Goal: Task Accomplishment & Management: Use online tool/utility

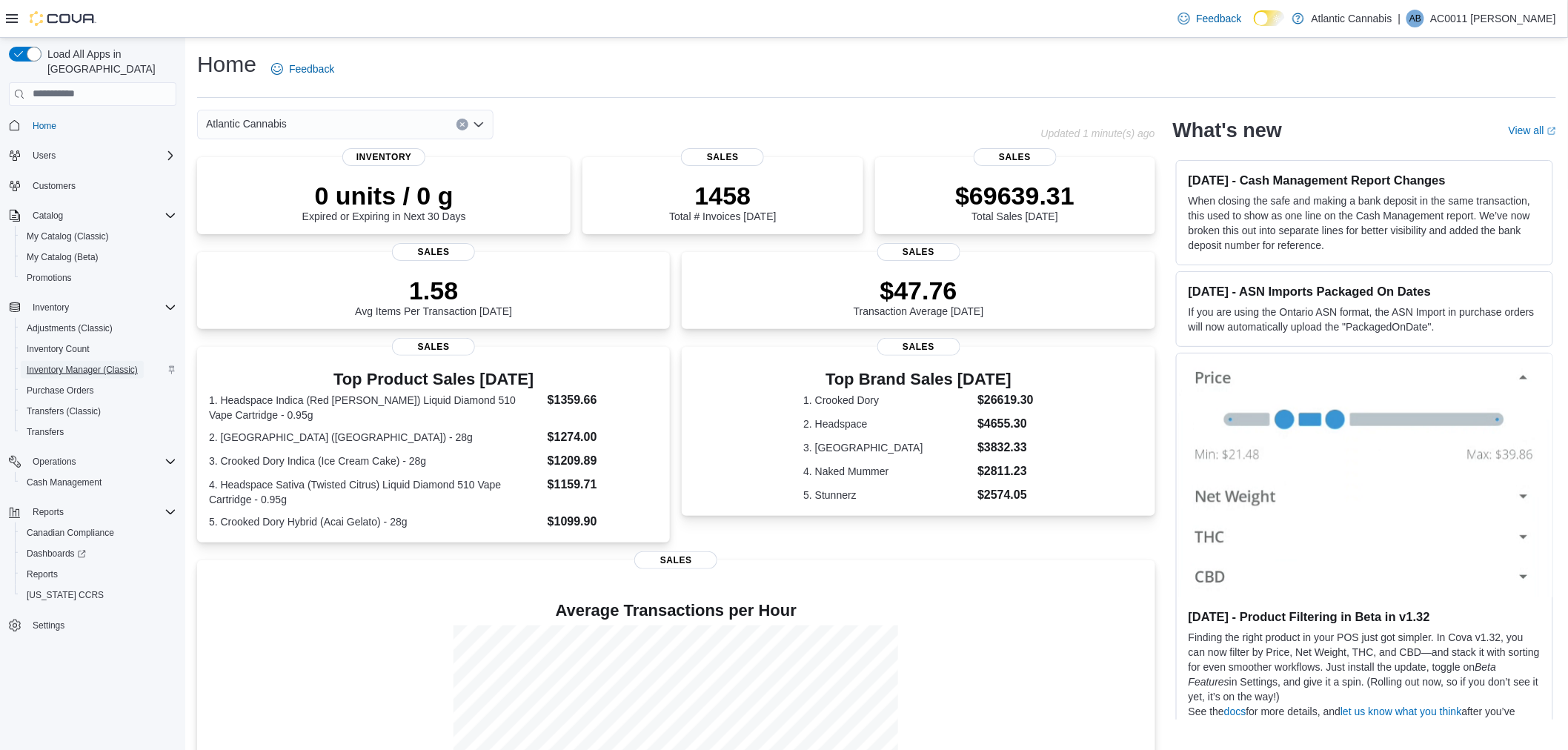
click at [78, 364] on span "Inventory Manager (Classic)" at bounding box center [82, 370] width 111 height 12
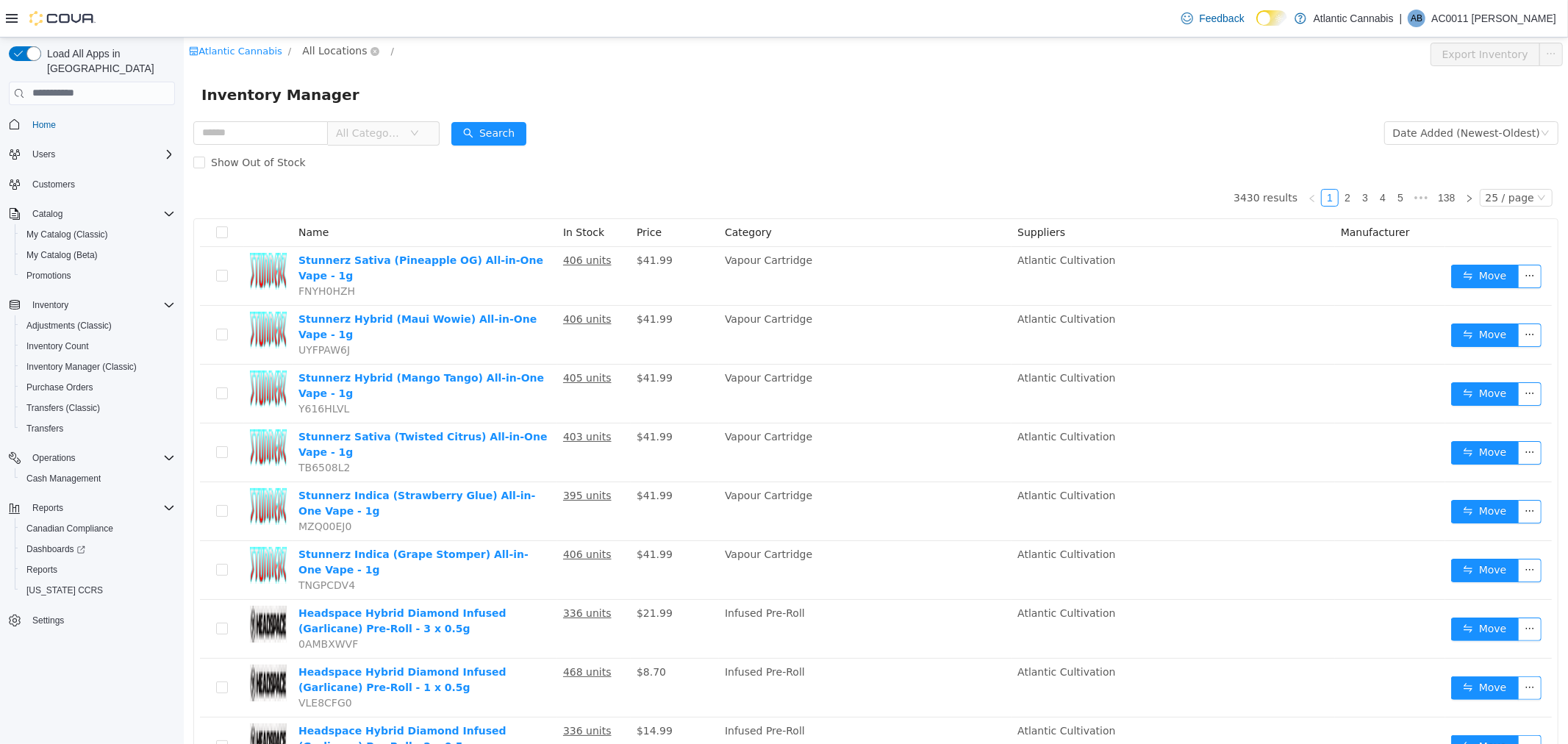
click at [325, 47] on span "All Locations" at bounding box center [334, 50] width 64 height 16
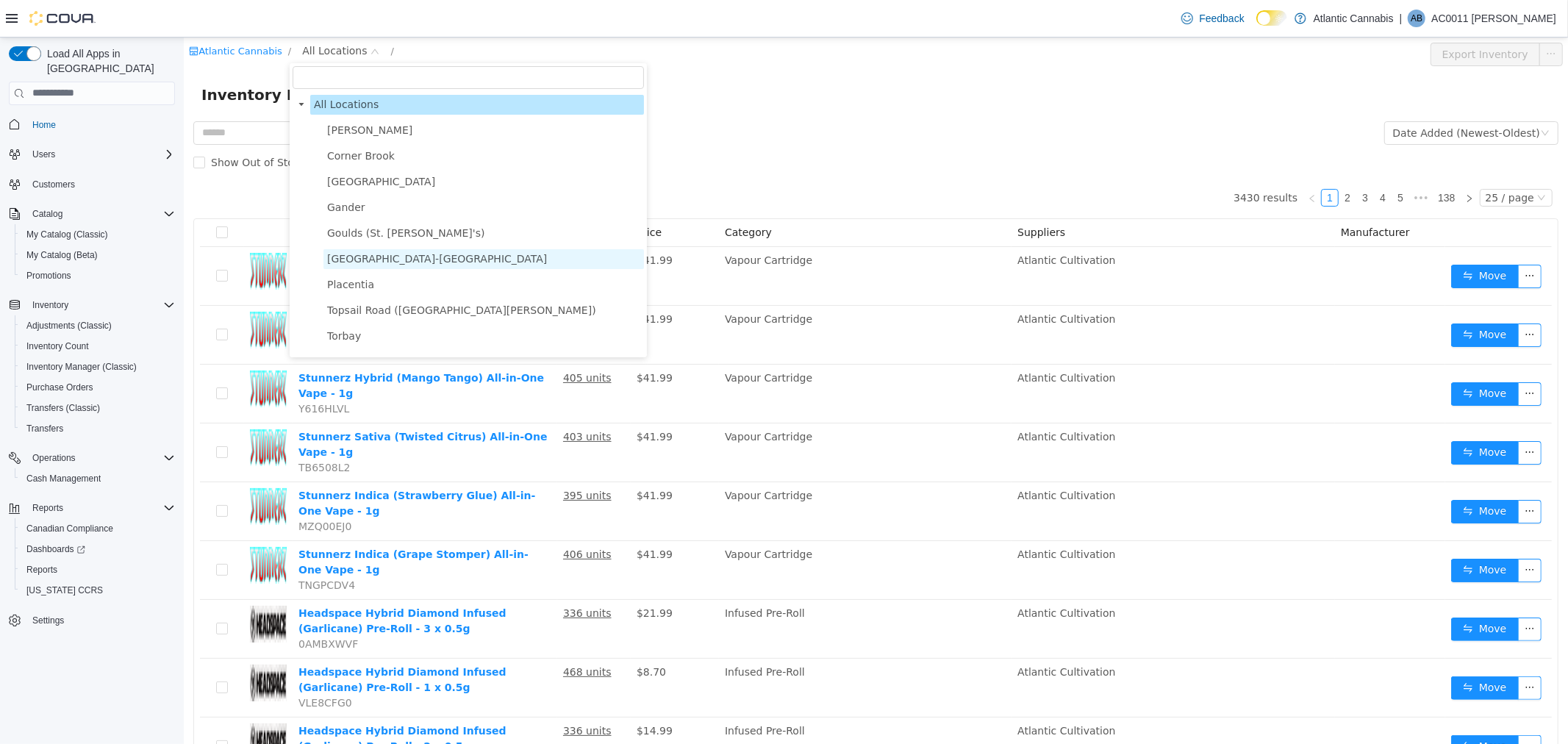
click at [379, 259] on span "[GEOGRAPHIC_DATA]-[GEOGRAPHIC_DATA]" at bounding box center [435, 258] width 220 height 12
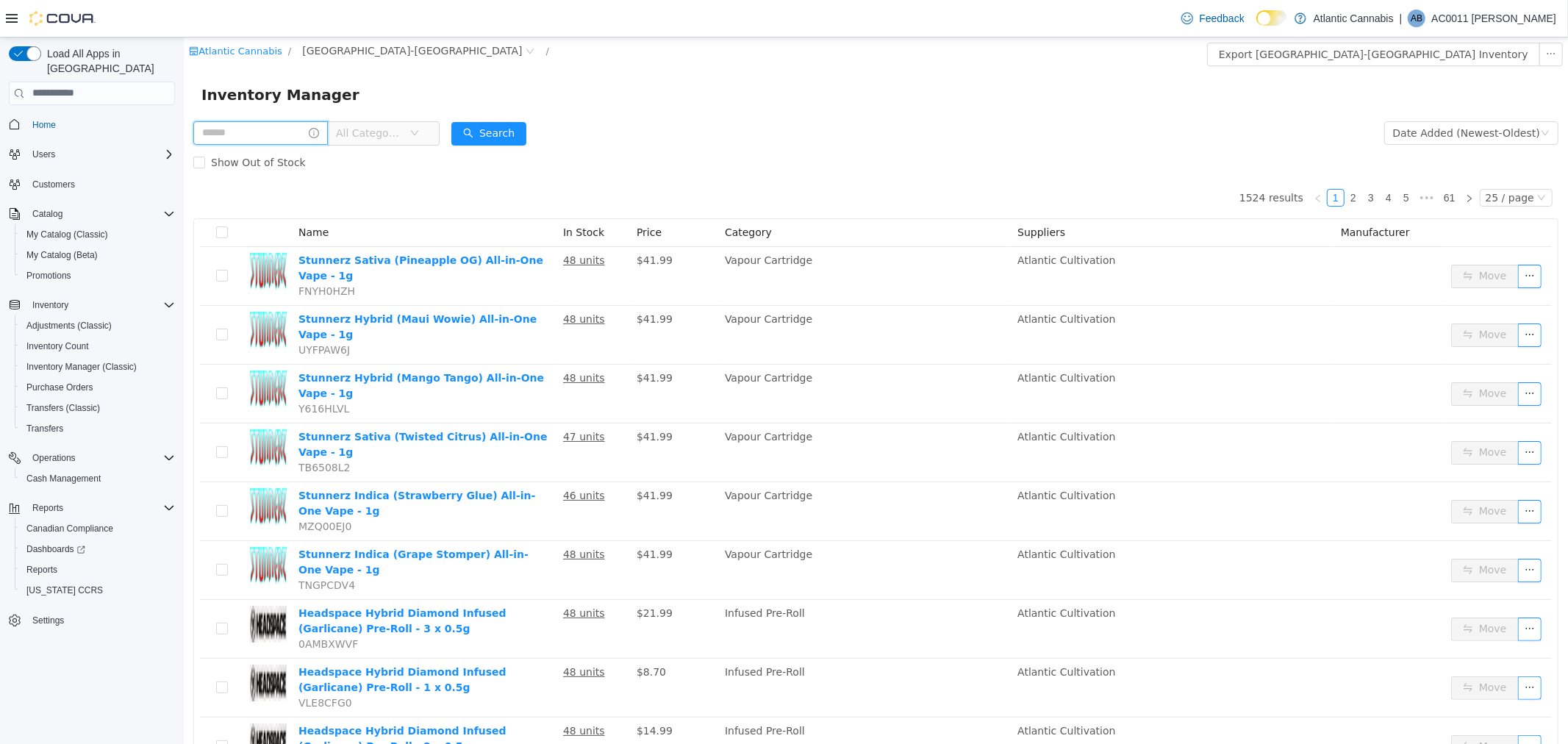
click at [280, 133] on input "text" at bounding box center [259, 132] width 134 height 23
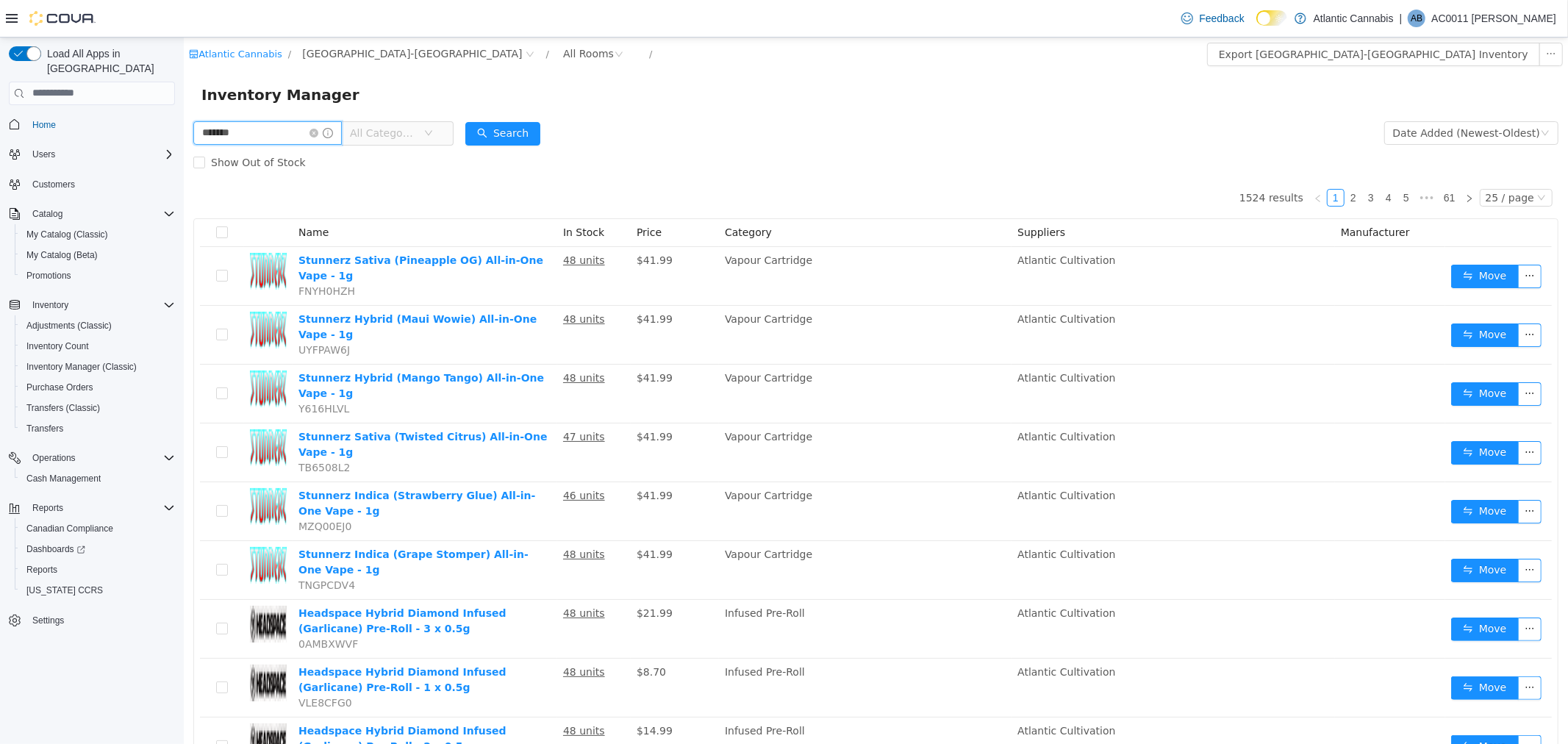
type input "*******"
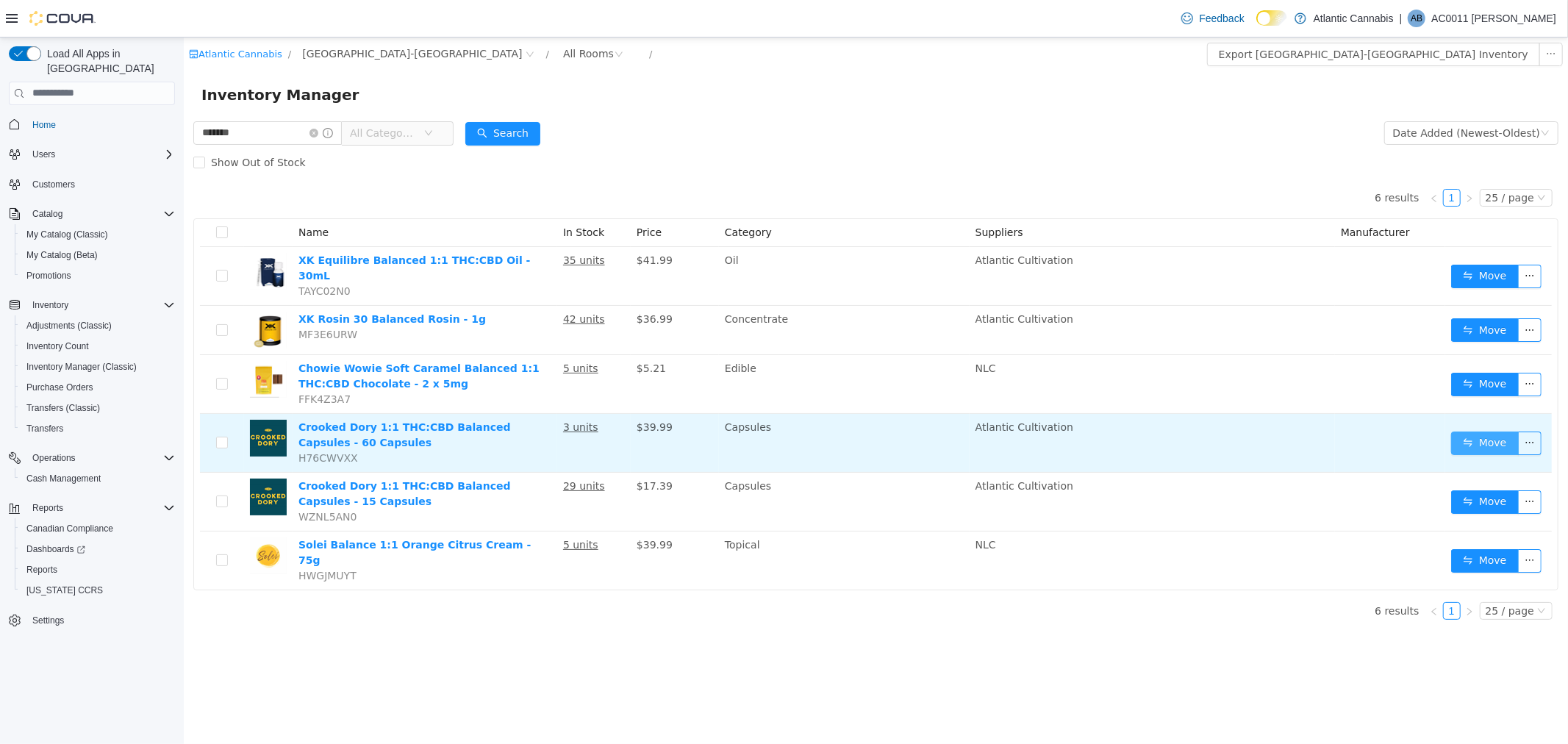
click at [1505, 432] on button "Move" at bounding box center [1484, 442] width 67 height 23
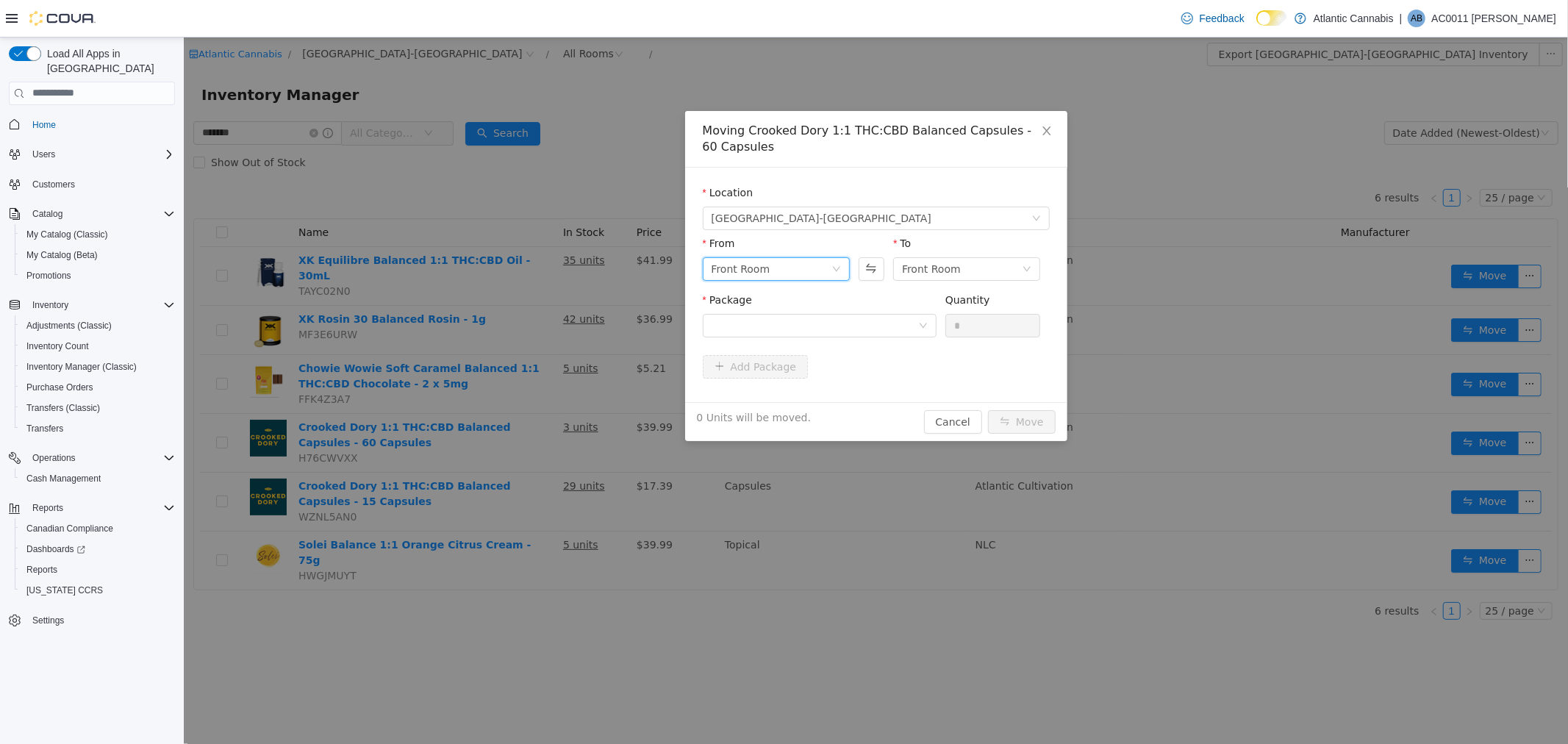
click at [783, 273] on div "Front Room" at bounding box center [771, 267] width 120 height 22
click at [932, 272] on div "Front Room" at bounding box center [930, 267] width 58 height 22
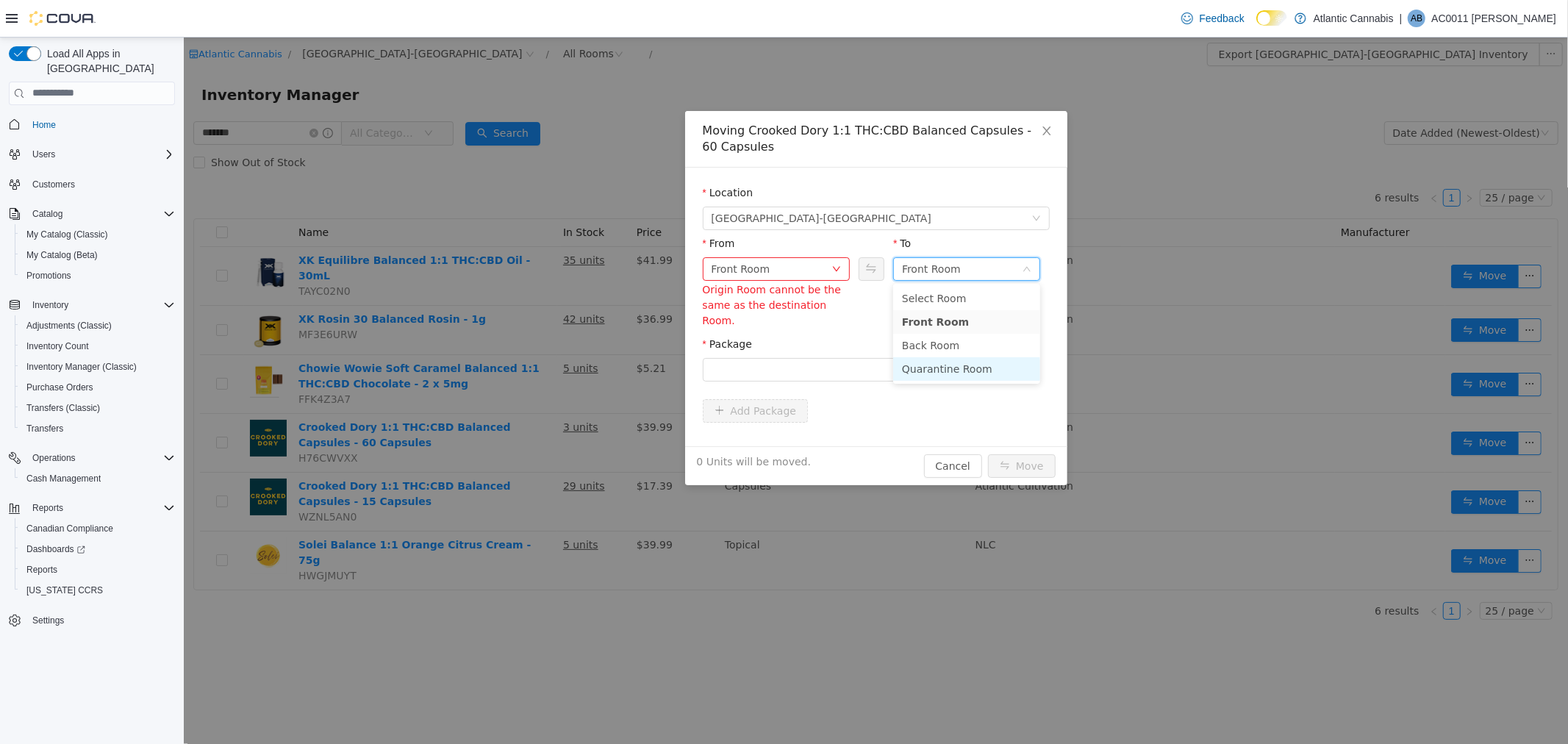
click at [926, 368] on li "Quarantine Room" at bounding box center [966, 368] width 147 height 23
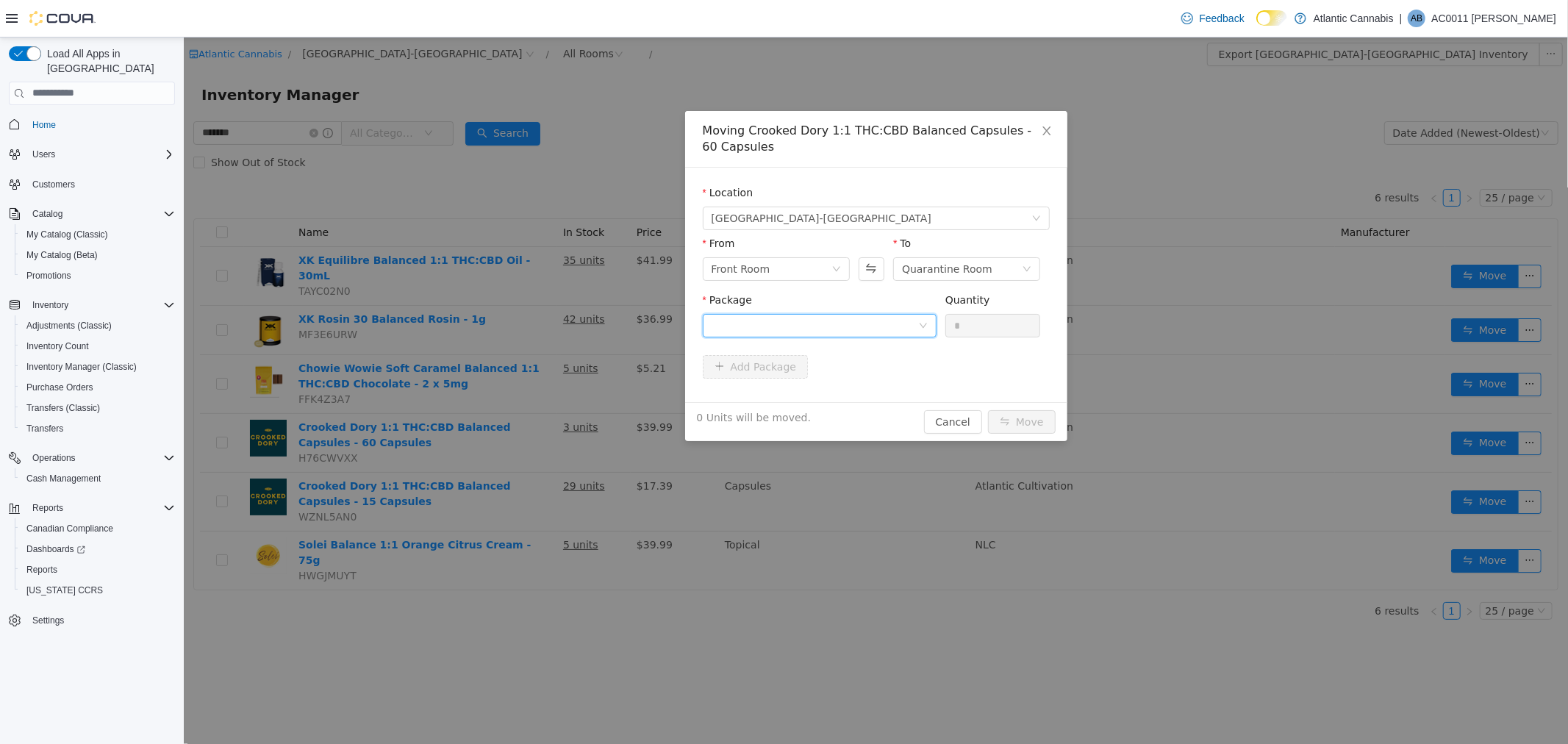
click at [784, 330] on div at bounding box center [814, 324] width 207 height 22
drag, startPoint x: 768, startPoint y: 383, endPoint x: 839, endPoint y: 366, distance: 73.0
click at [772, 381] on strong "0100695275958837132411051024334" at bounding box center [821, 378] width 222 height 12
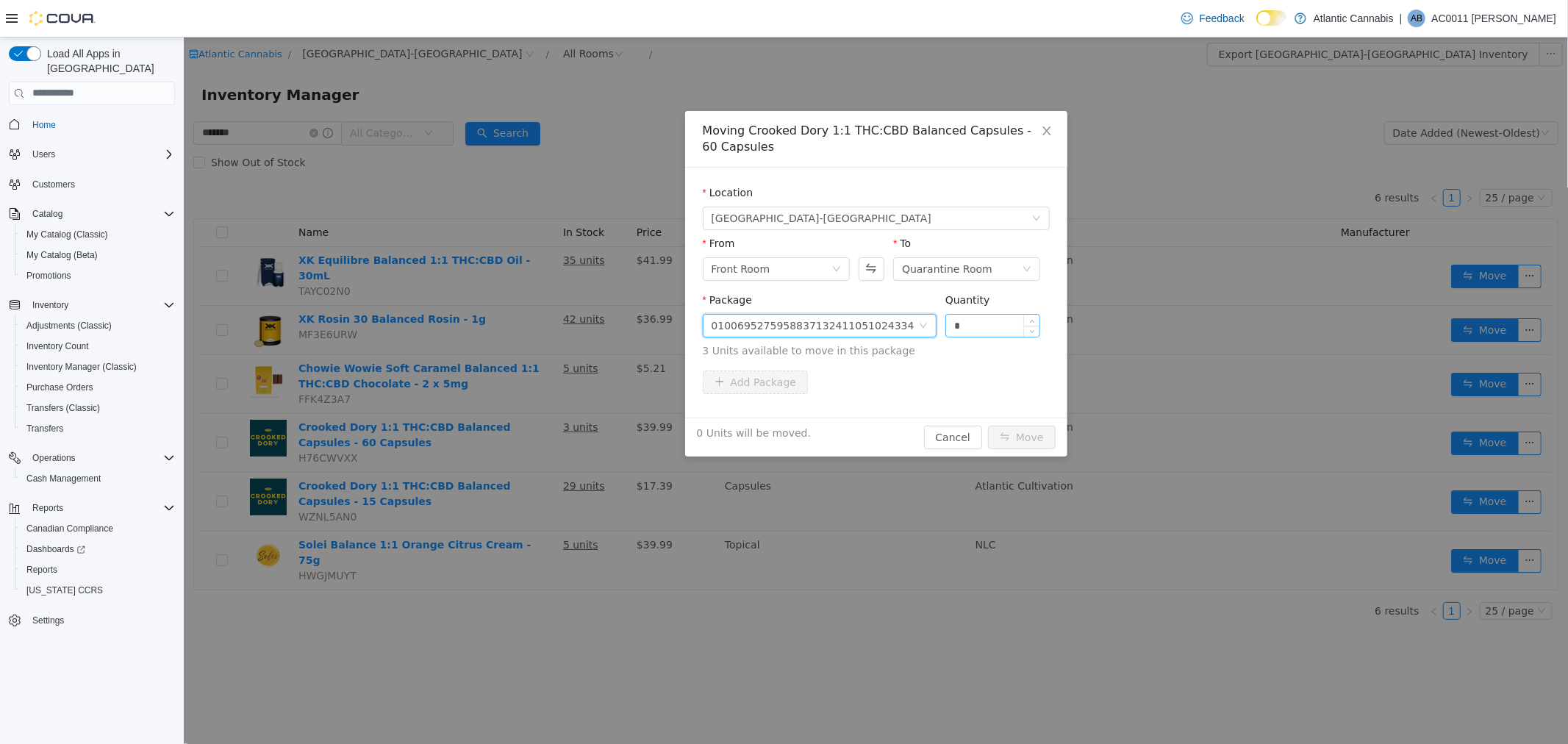
click at [987, 323] on input "*" at bounding box center [992, 324] width 94 height 22
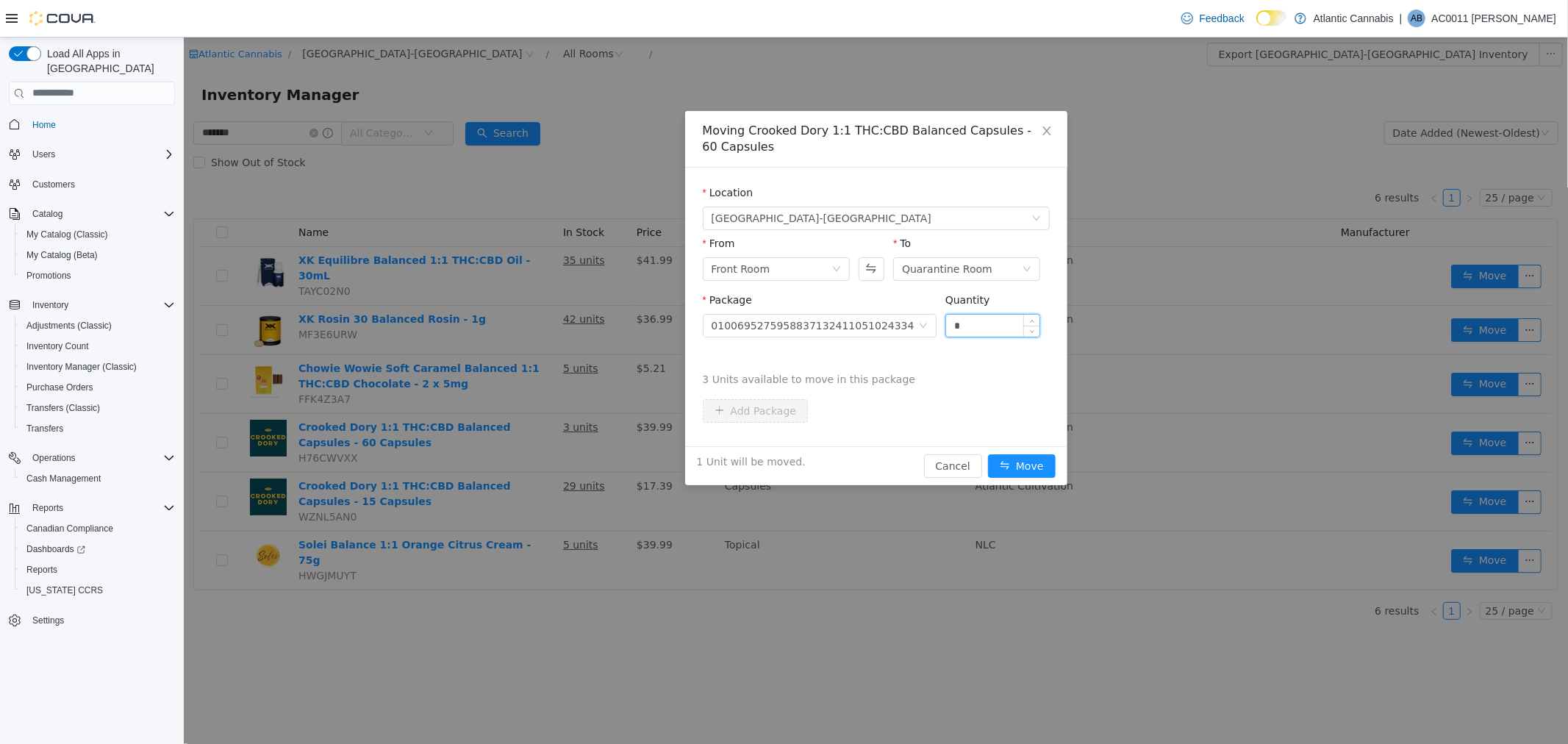
type input "*"
click at [987, 453] on button "Move" at bounding box center [1021, 465] width 67 height 23
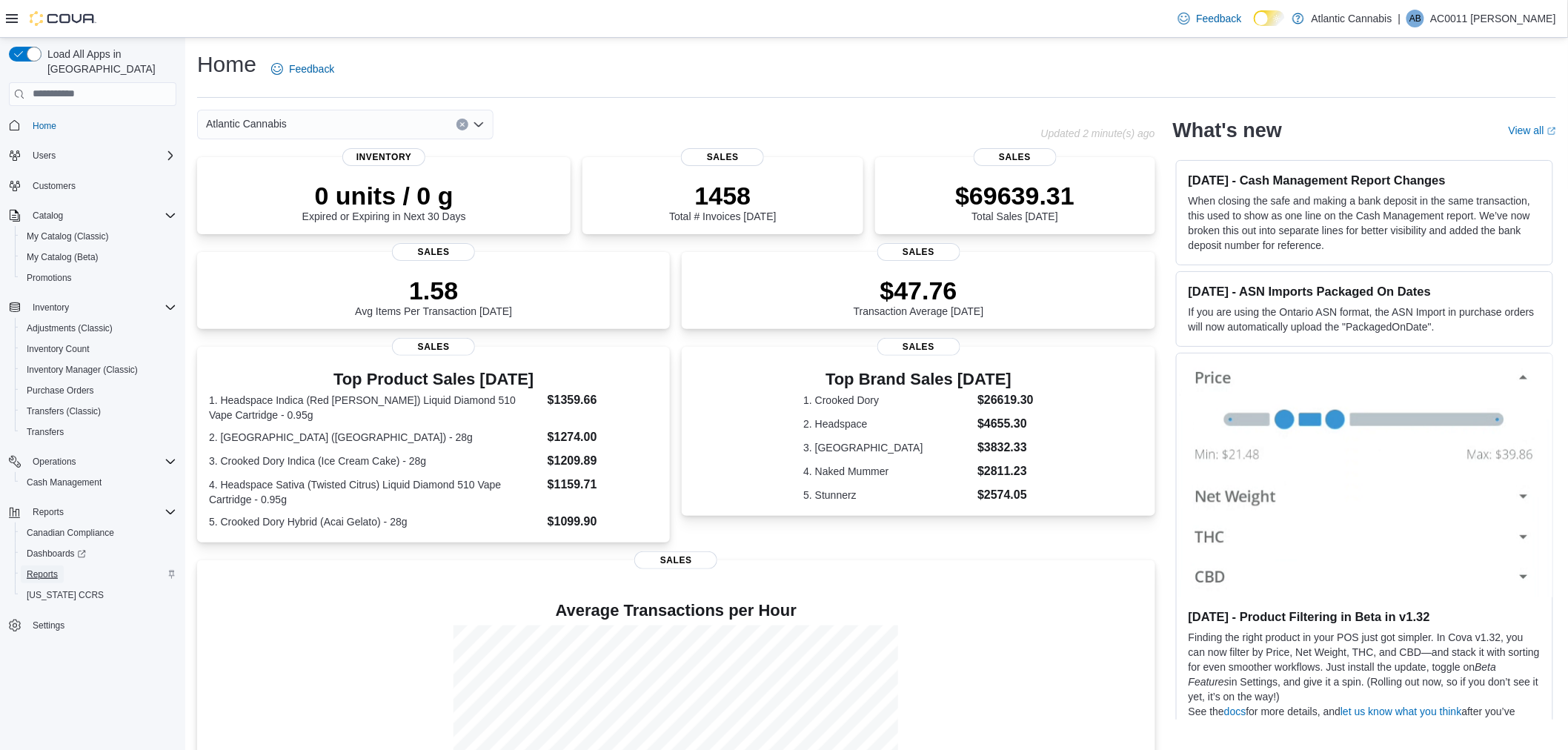
click at [54, 568] on span "Reports" at bounding box center [42, 574] width 31 height 12
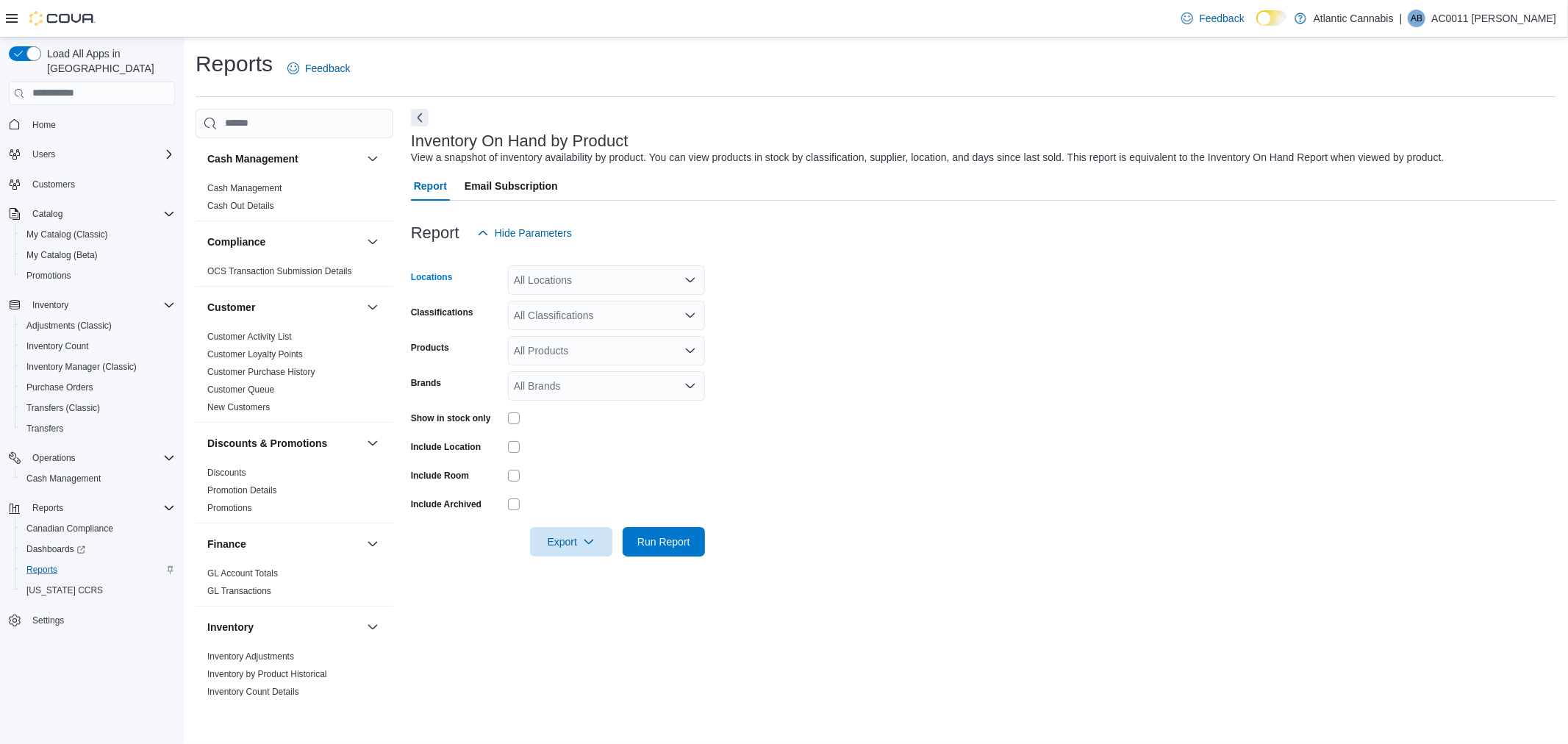
click at [692, 275] on icon "Open list of options" at bounding box center [690, 280] width 12 height 12
click at [621, 432] on span "[GEOGRAPHIC_DATA]-[GEOGRAPHIC_DATA]" at bounding box center [648, 432] width 217 height 15
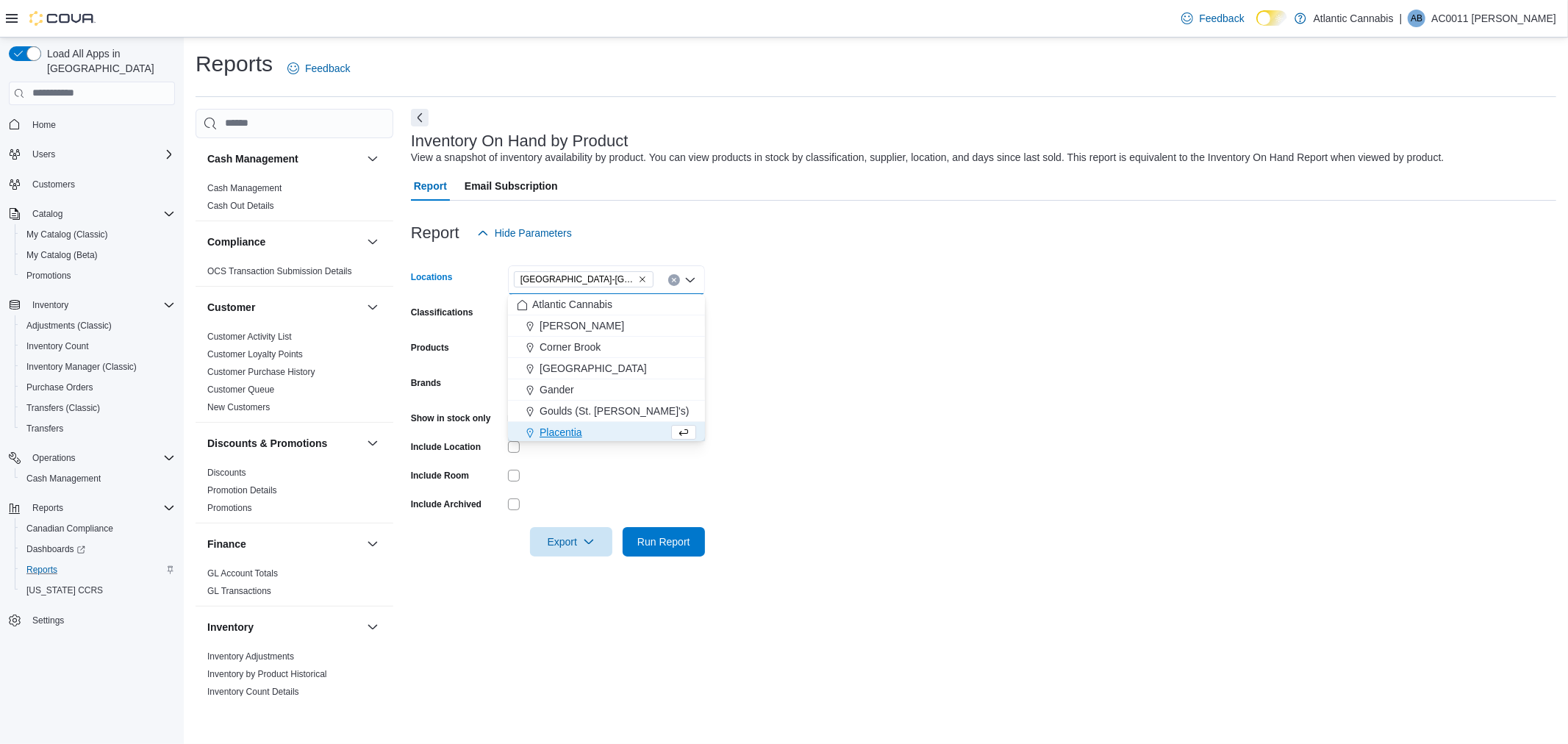
scroll to position [2, 0]
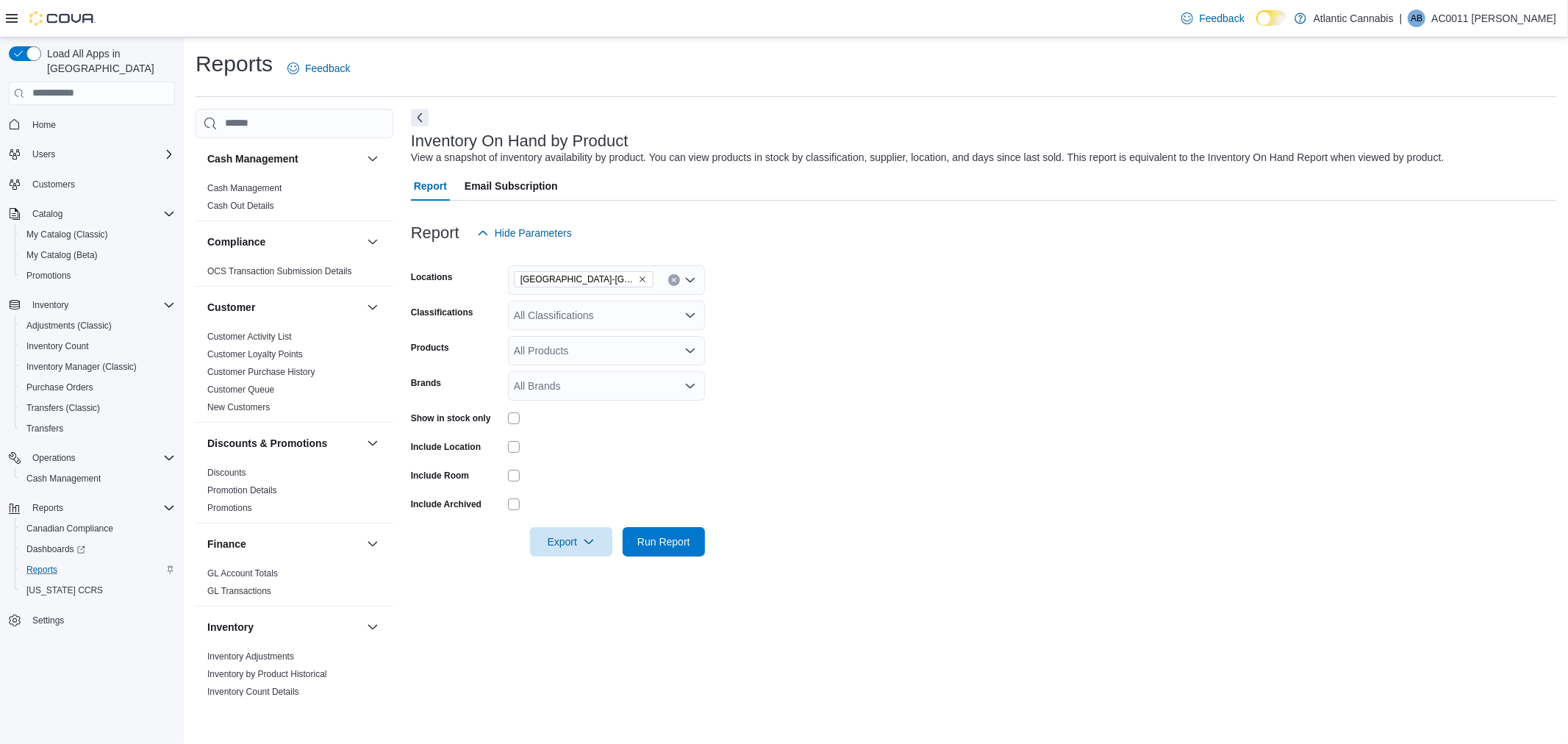
click at [850, 419] on form "Locations [GEOGRAPHIC_DATA]-[GEOGRAPHIC_DATA] Classifications All Classificatio…" at bounding box center [983, 402] width 1145 height 309
click at [689, 313] on icon "Open list of options" at bounding box center [690, 315] width 12 height 12
click at [614, 417] on div "Milled Flower" at bounding box center [606, 417] width 179 height 15
click at [891, 473] on form "Locations [GEOGRAPHIC_DATA]-[GEOGRAPHIC_DATA] Classifications Milled Flower Com…" at bounding box center [983, 402] width 1145 height 309
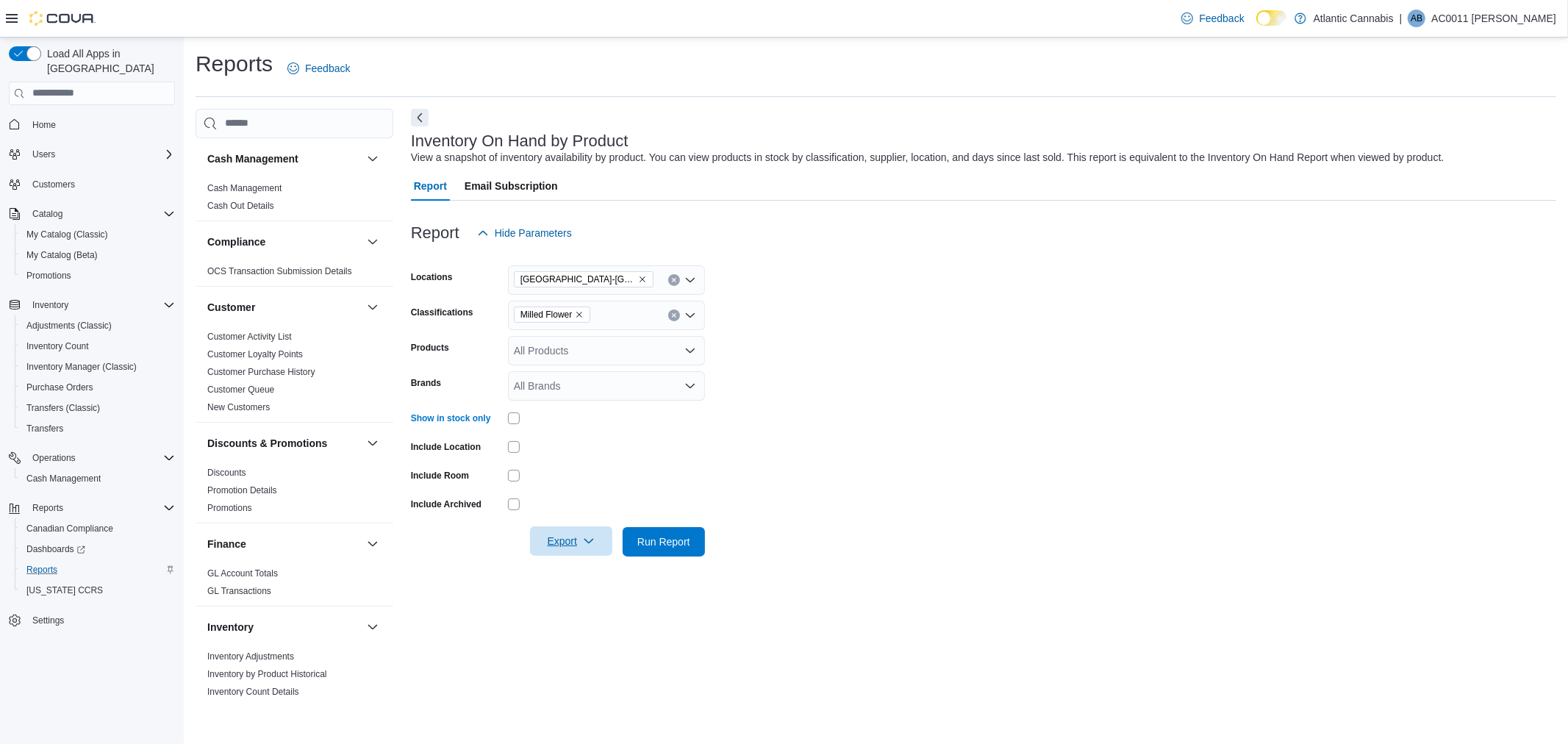
click at [564, 541] on span "Export" at bounding box center [571, 540] width 64 height 29
click at [591, 571] on span "Export to Excel" at bounding box center [573, 570] width 66 height 12
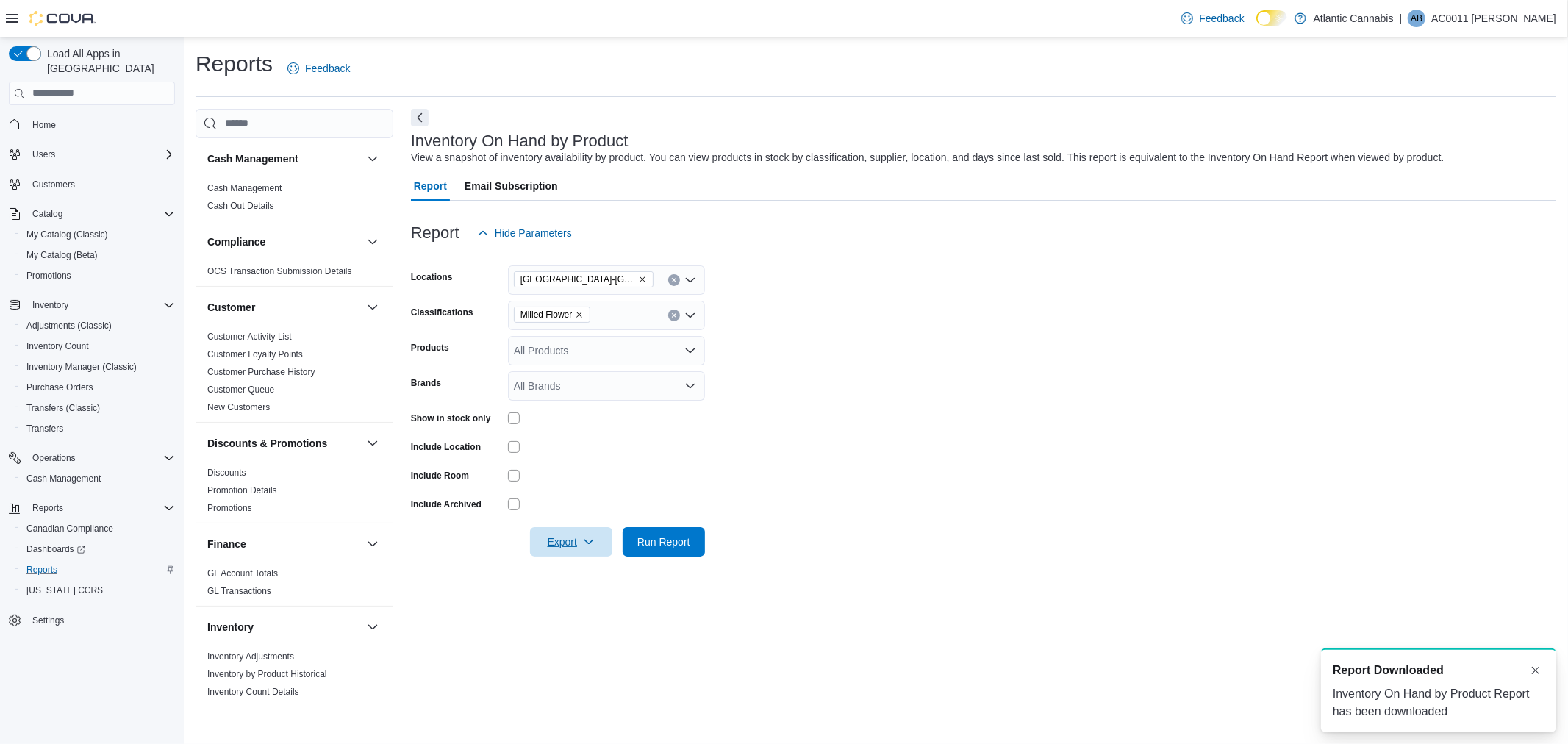
scroll to position [0, 0]
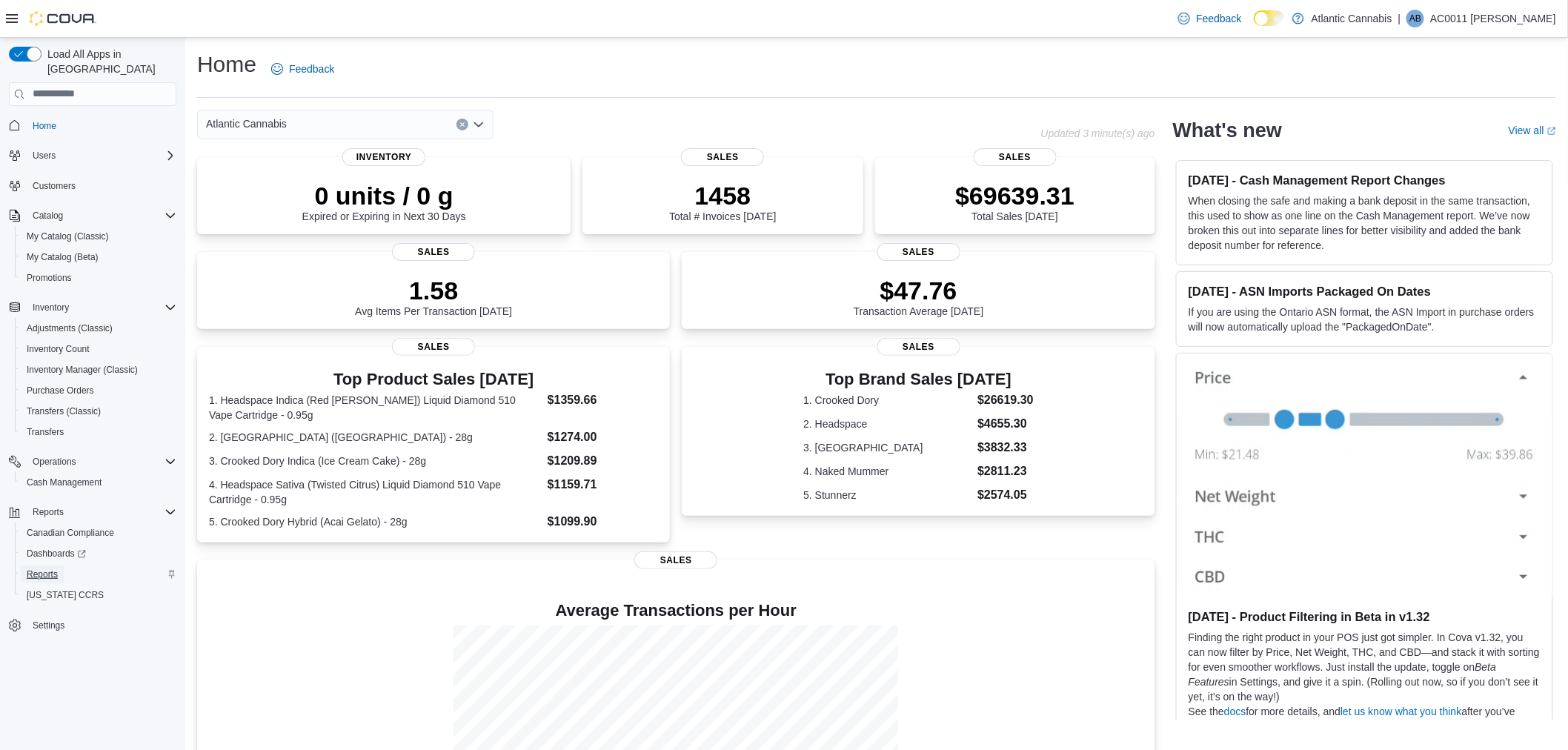
click at [40, 568] on span "Reports" at bounding box center [42, 574] width 31 height 12
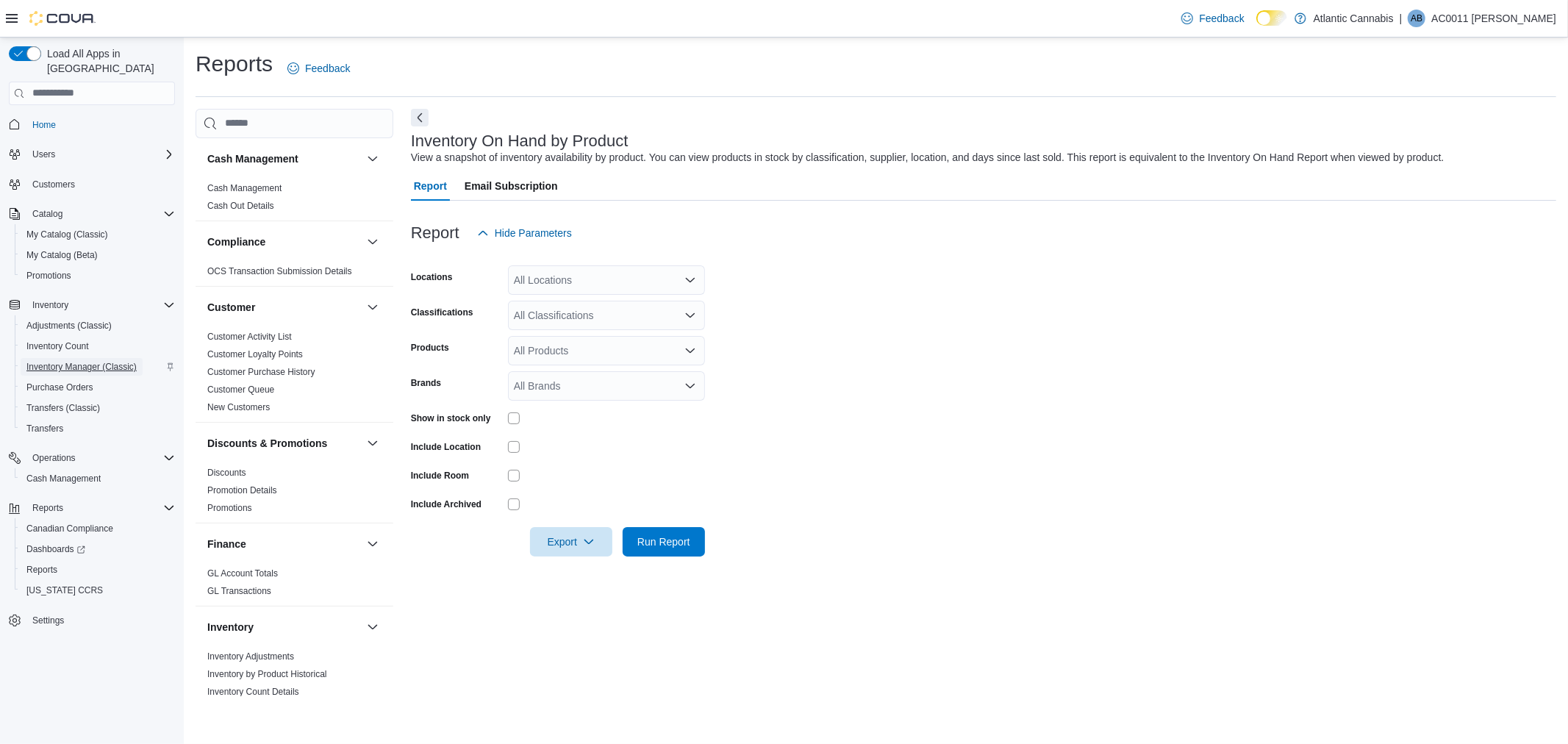
click at [59, 361] on span "Inventory Manager (Classic)" at bounding box center [81, 367] width 110 height 12
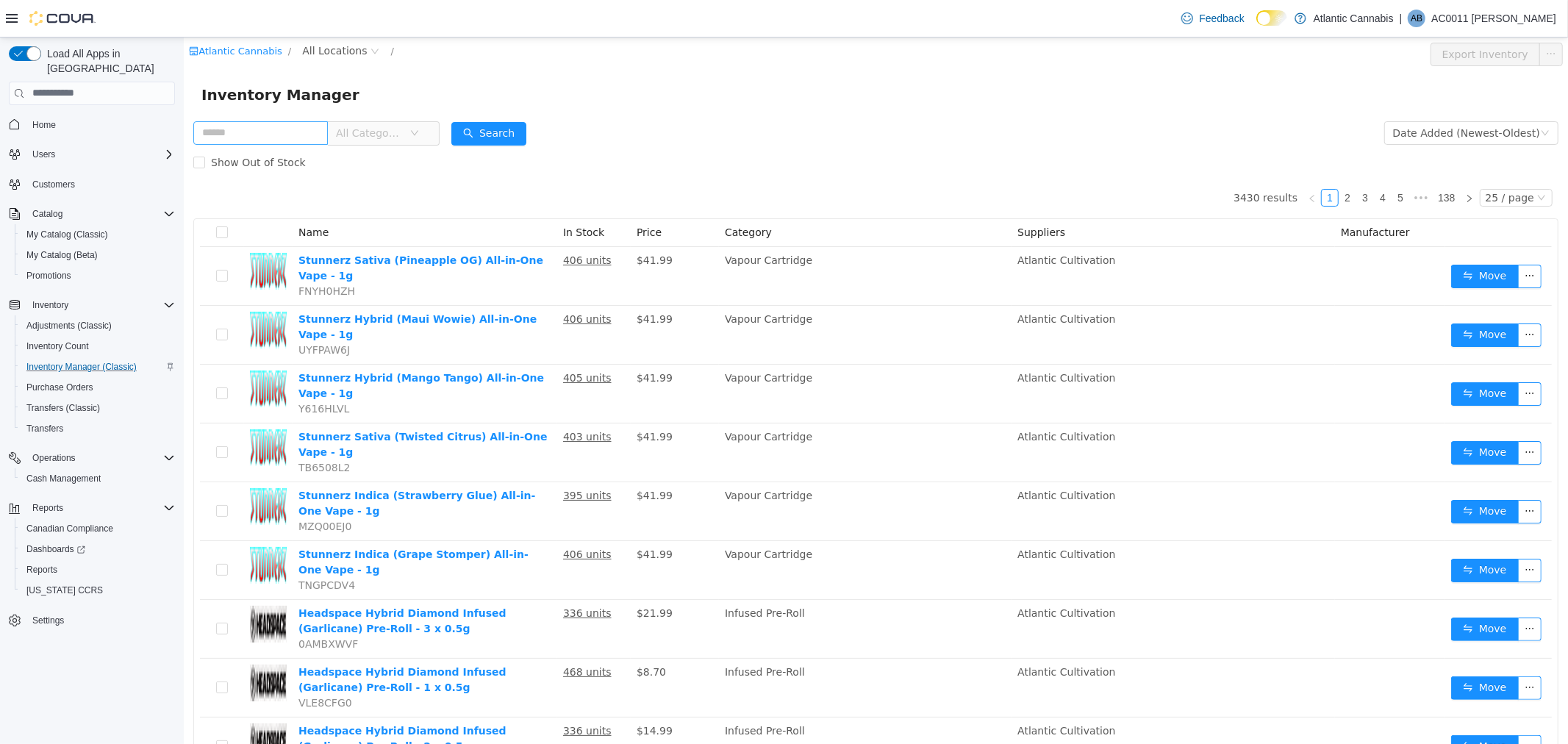
click at [274, 139] on input "text" at bounding box center [259, 132] width 134 height 23
type input "*****"
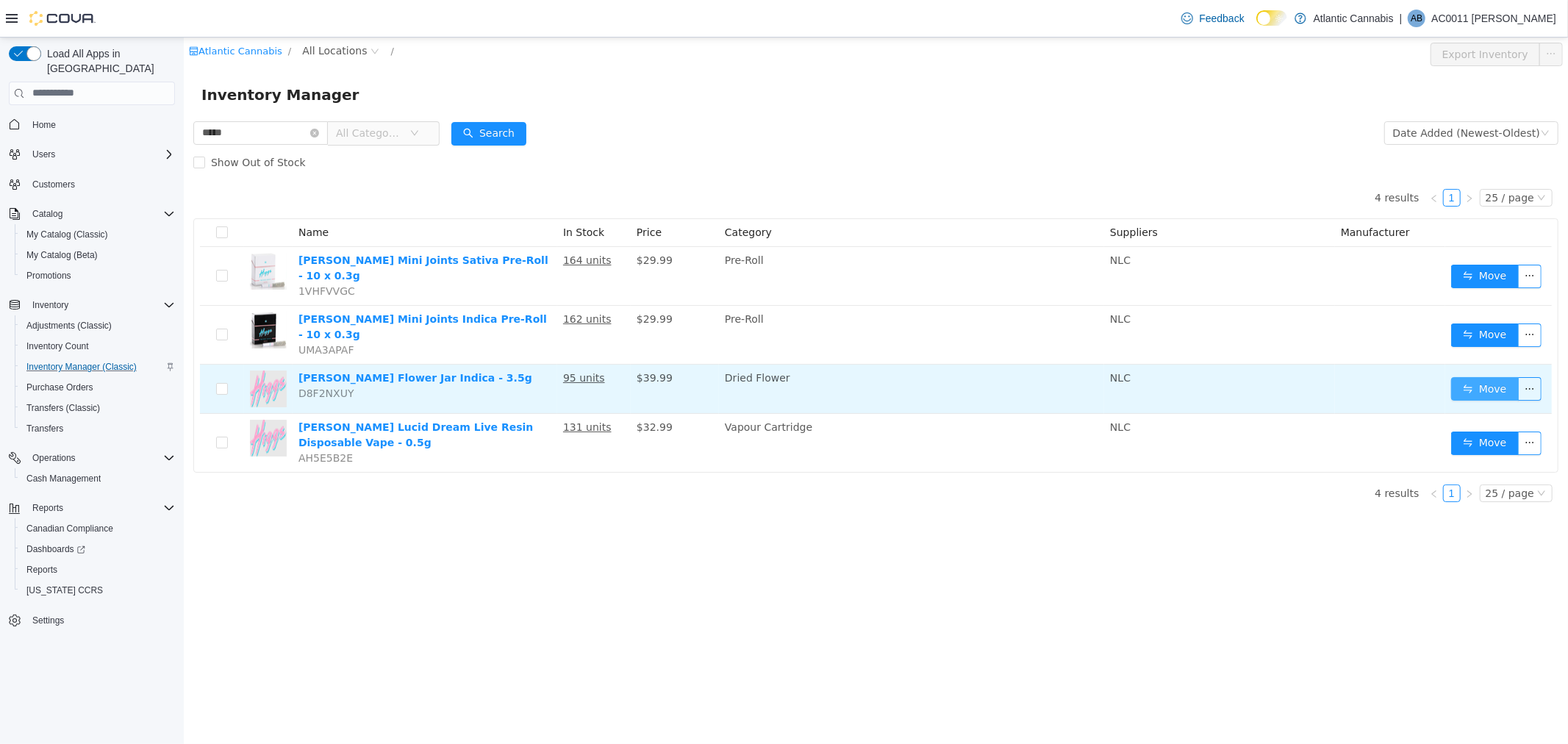
click at [1490, 376] on button "Move" at bounding box center [1484, 387] width 67 height 23
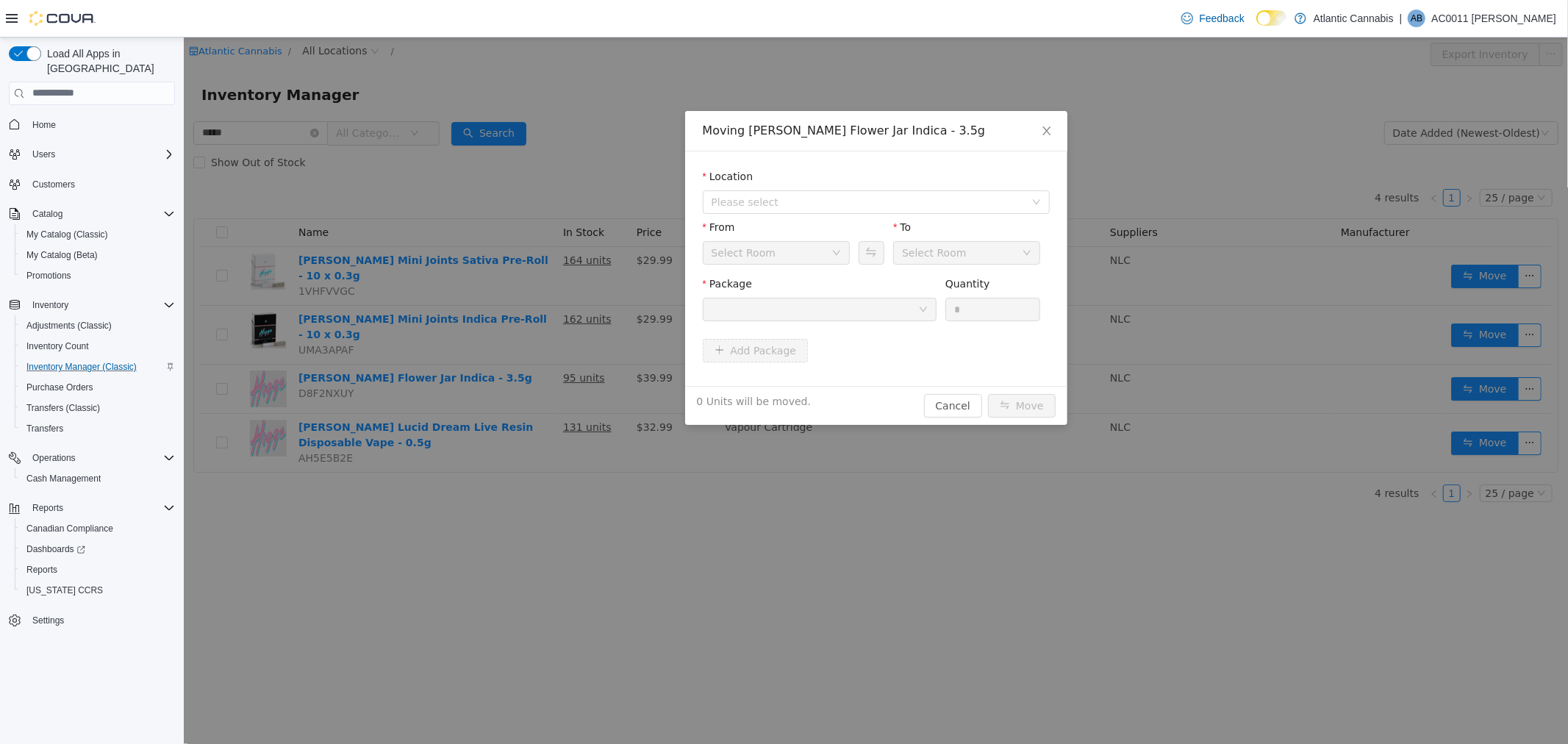
click at [767, 255] on div "Select Room" at bounding box center [743, 252] width 64 height 22
click at [830, 199] on span "Please select" at bounding box center [867, 202] width 313 height 15
click at [1044, 126] on icon "icon: close" at bounding box center [1046, 130] width 12 height 12
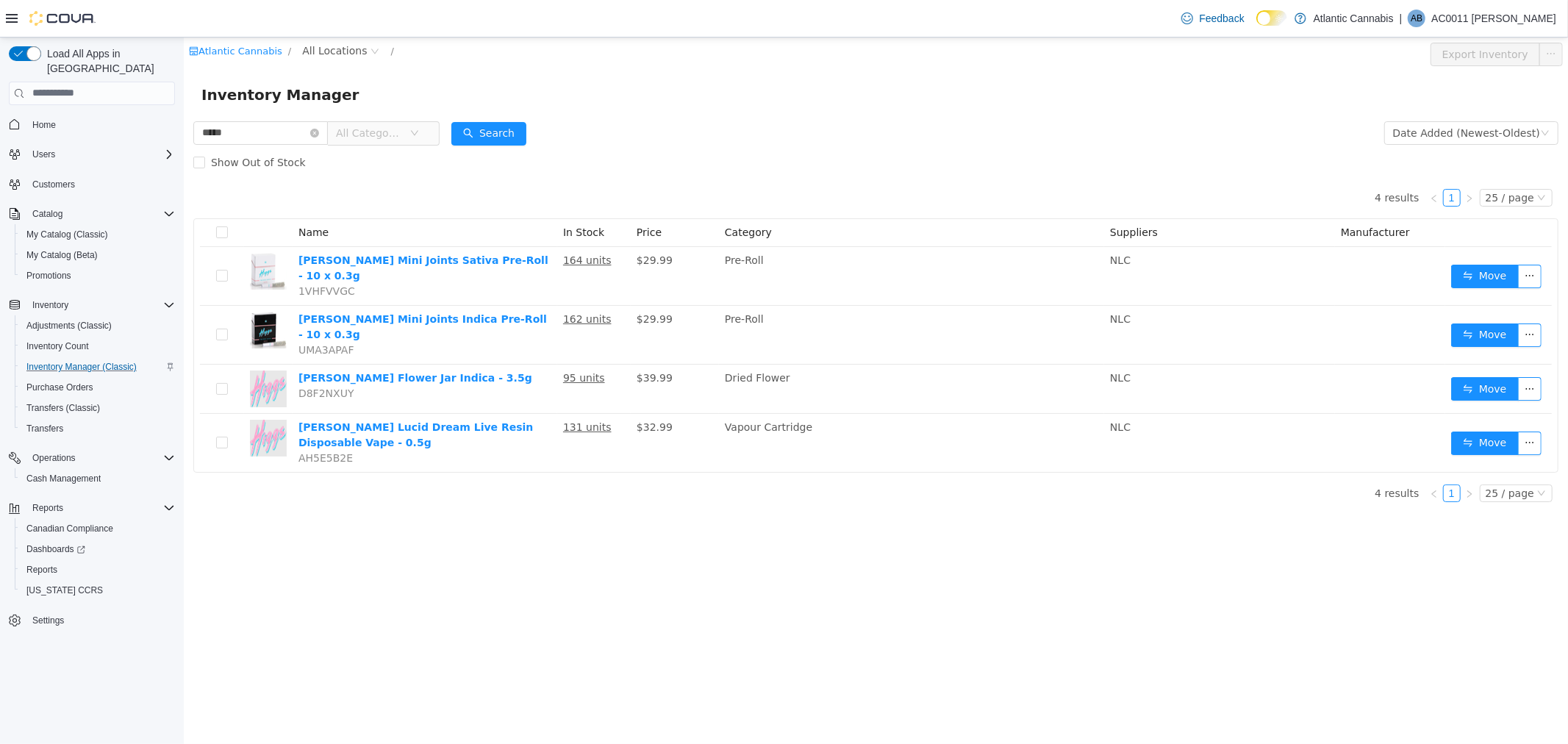
click at [376, 136] on span "All Categories" at bounding box center [368, 133] width 67 height 15
click at [327, 49] on span "All Locations" at bounding box center [334, 50] width 64 height 16
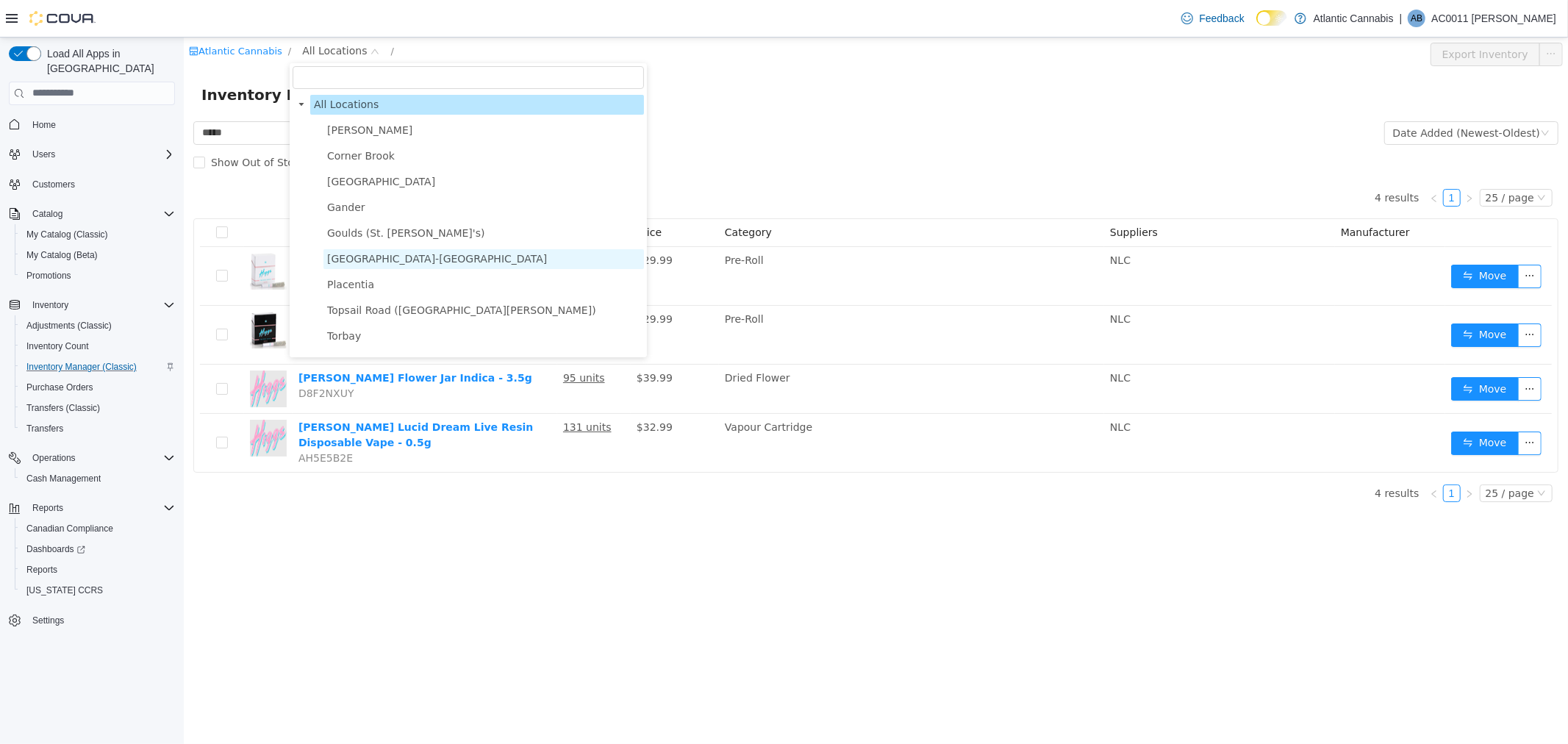
click at [333, 252] on span "[GEOGRAPHIC_DATA]-[GEOGRAPHIC_DATA]" at bounding box center [435, 258] width 220 height 12
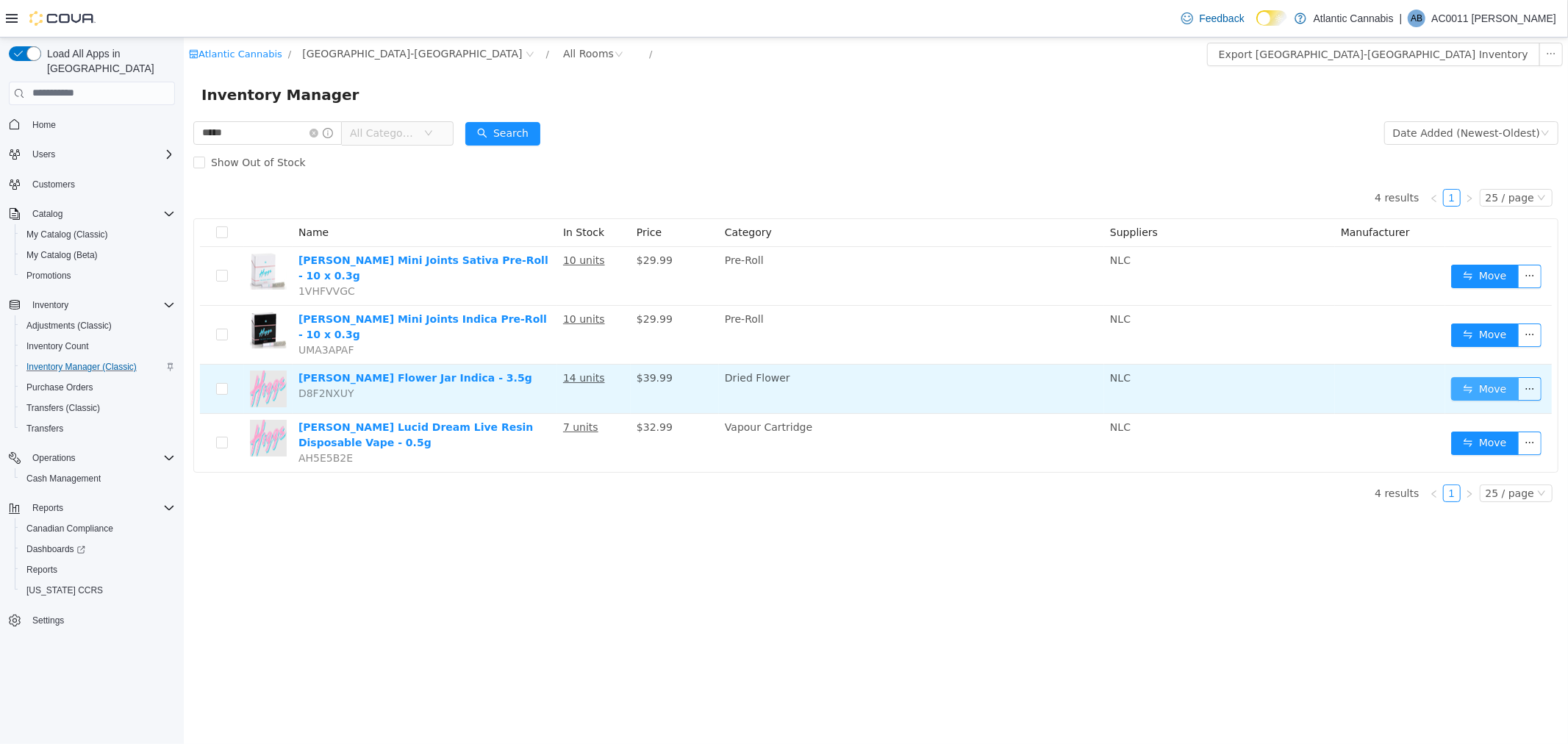
click at [1477, 376] on button "Move" at bounding box center [1484, 387] width 67 height 23
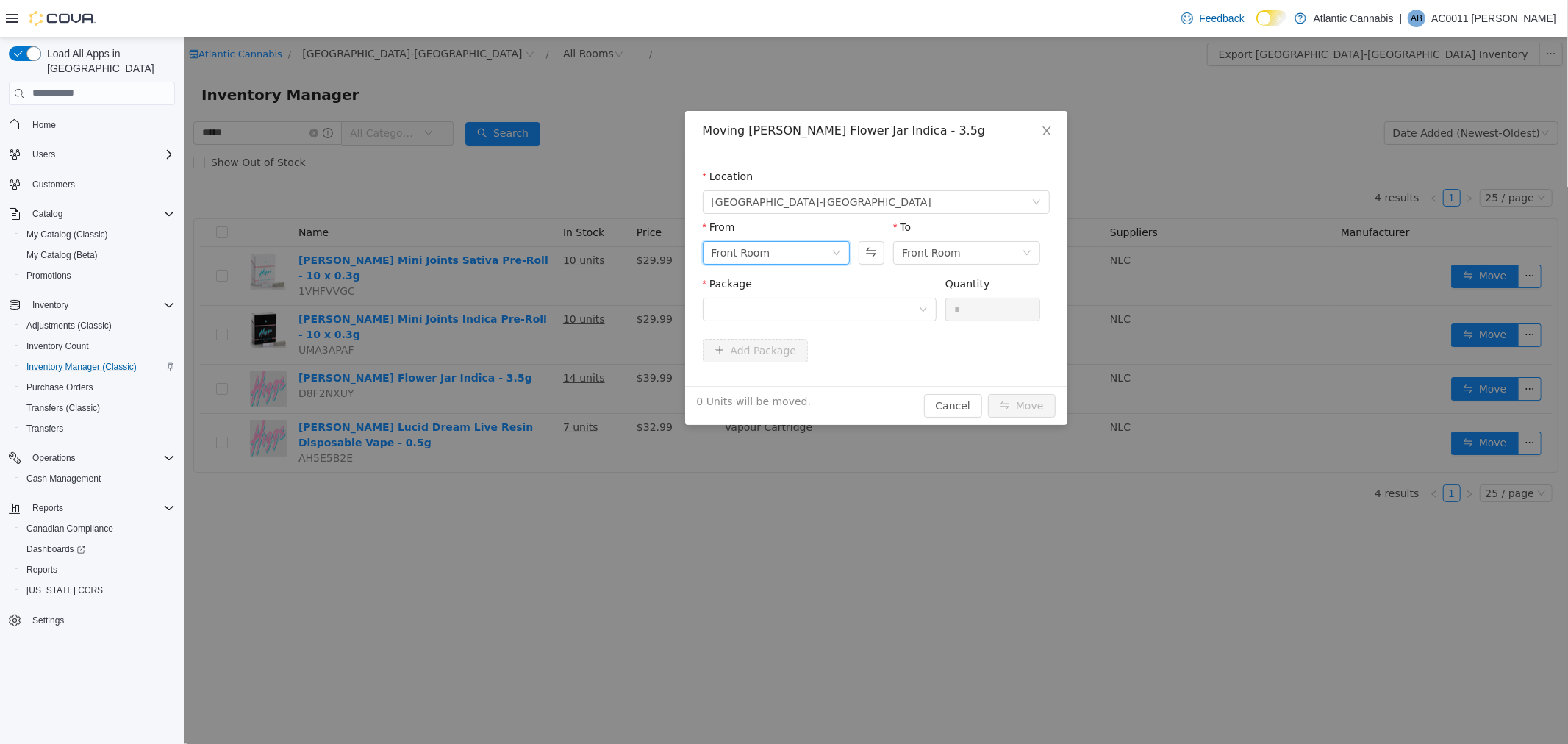
click at [747, 254] on div "Front Room" at bounding box center [740, 252] width 58 height 22
click at [756, 326] on li "Back Room" at bounding box center [776, 328] width 147 height 23
click at [794, 314] on div at bounding box center [814, 308] width 207 height 22
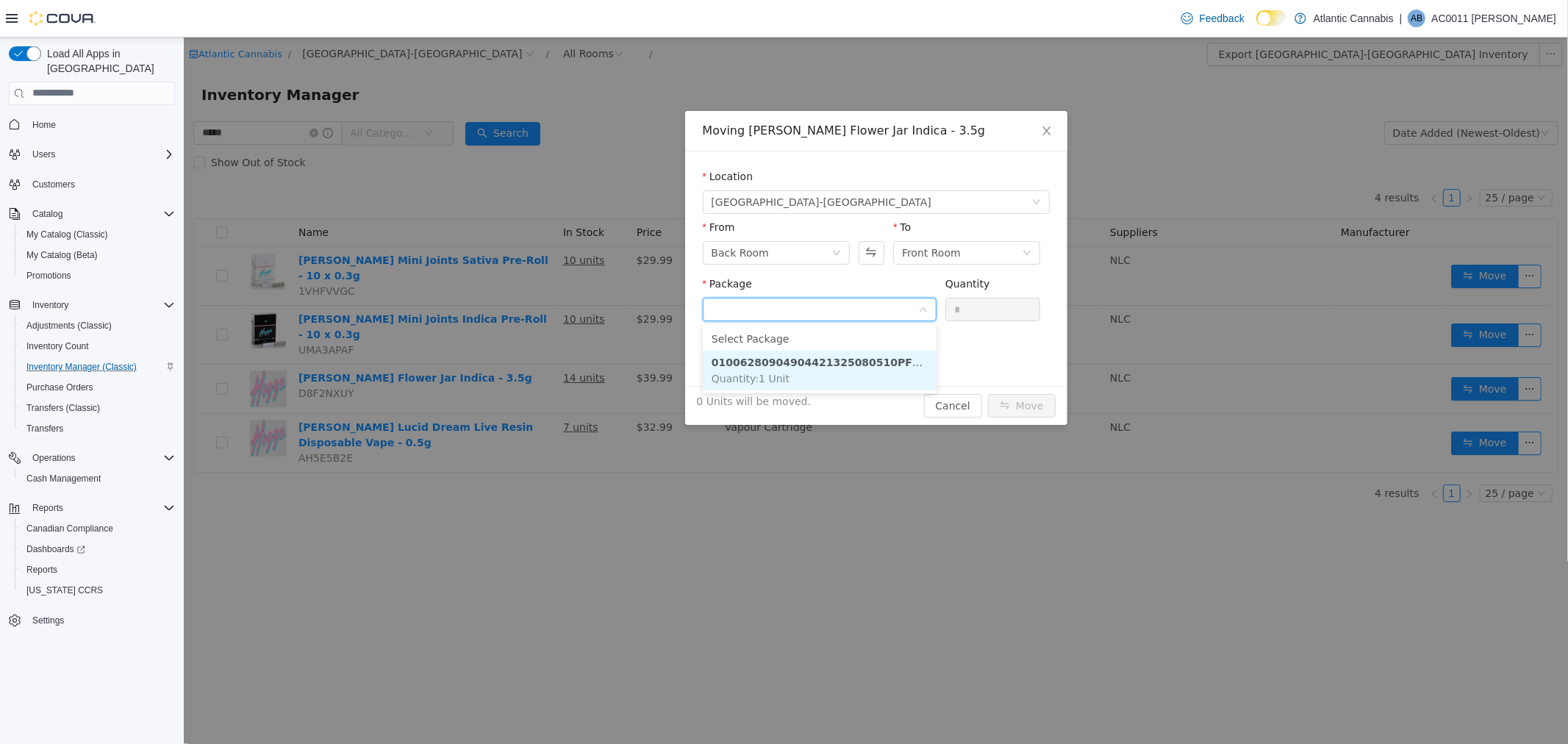
click at [762, 374] on span "Quantity : 1 Unit" at bounding box center [750, 378] width 78 height 12
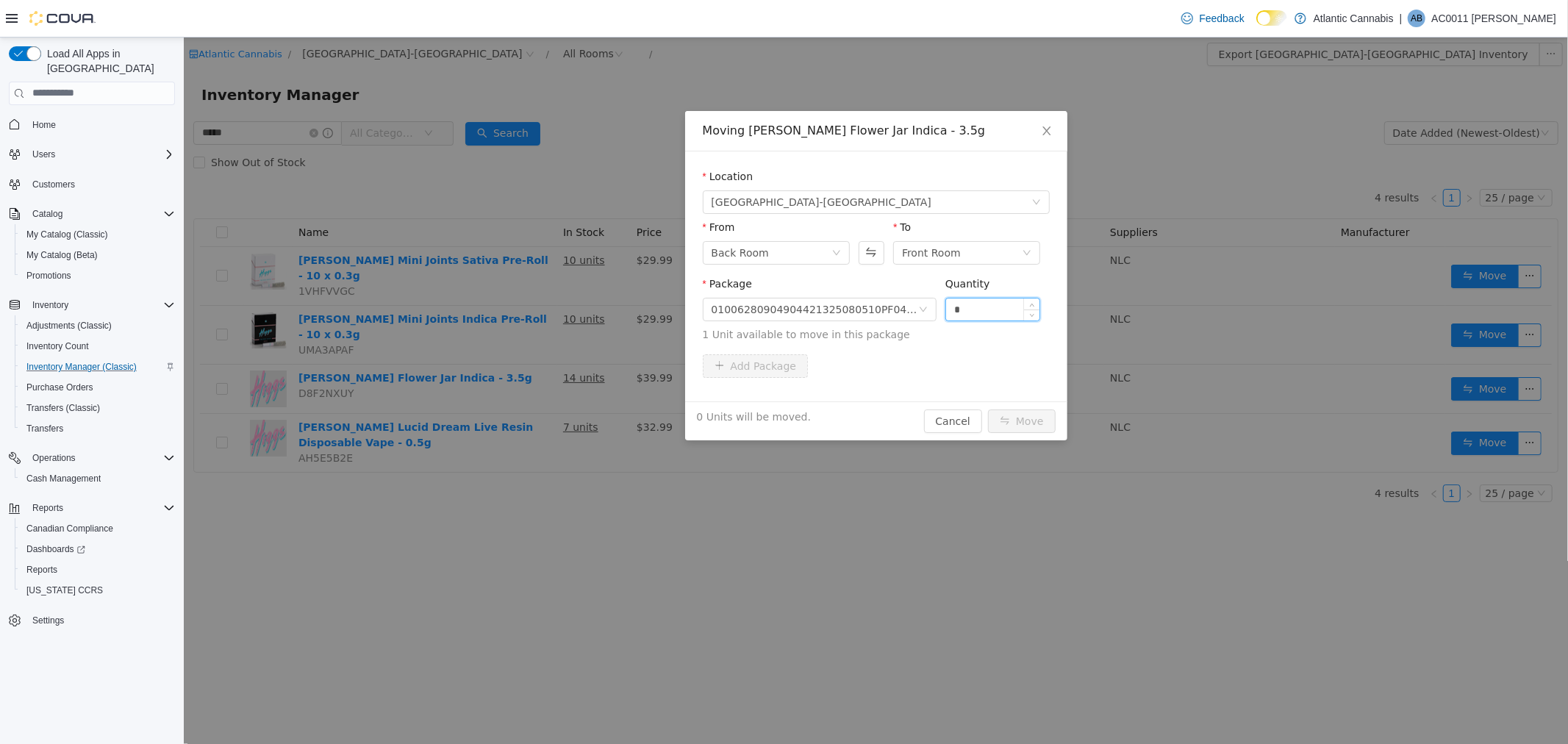
click at [984, 304] on input "*" at bounding box center [992, 308] width 94 height 22
type input "*"
click at [1019, 421] on button "Move" at bounding box center [1021, 420] width 67 height 23
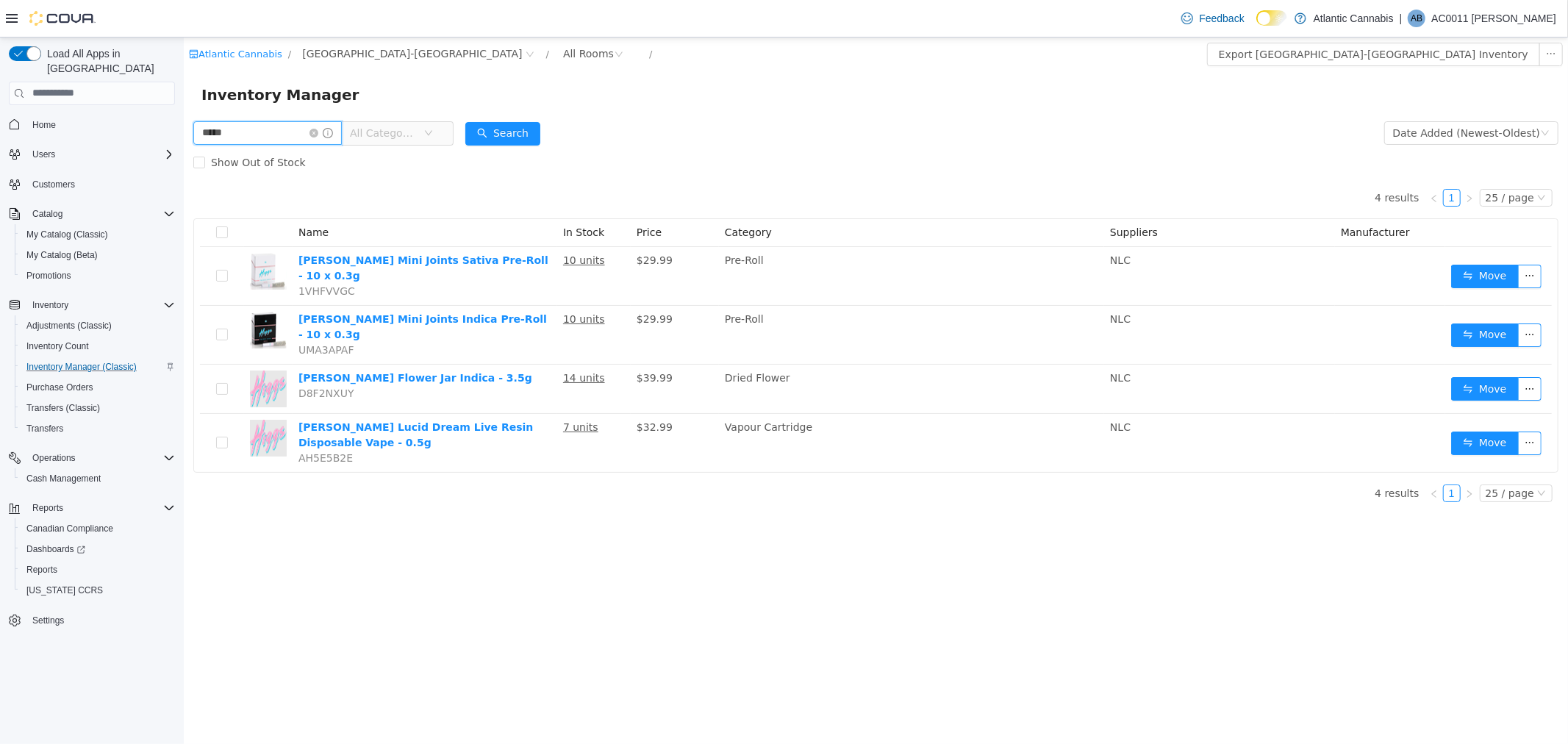
drag, startPoint x: 245, startPoint y: 130, endPoint x: 356, endPoint y: 172, distance: 118.7
click at [183, 134] on html "Atlantic Cannabis / Grand Falls-Windsor / All Rooms / Export Grand Falls-Windso…" at bounding box center [875, 390] width 1384 height 707
type input "******"
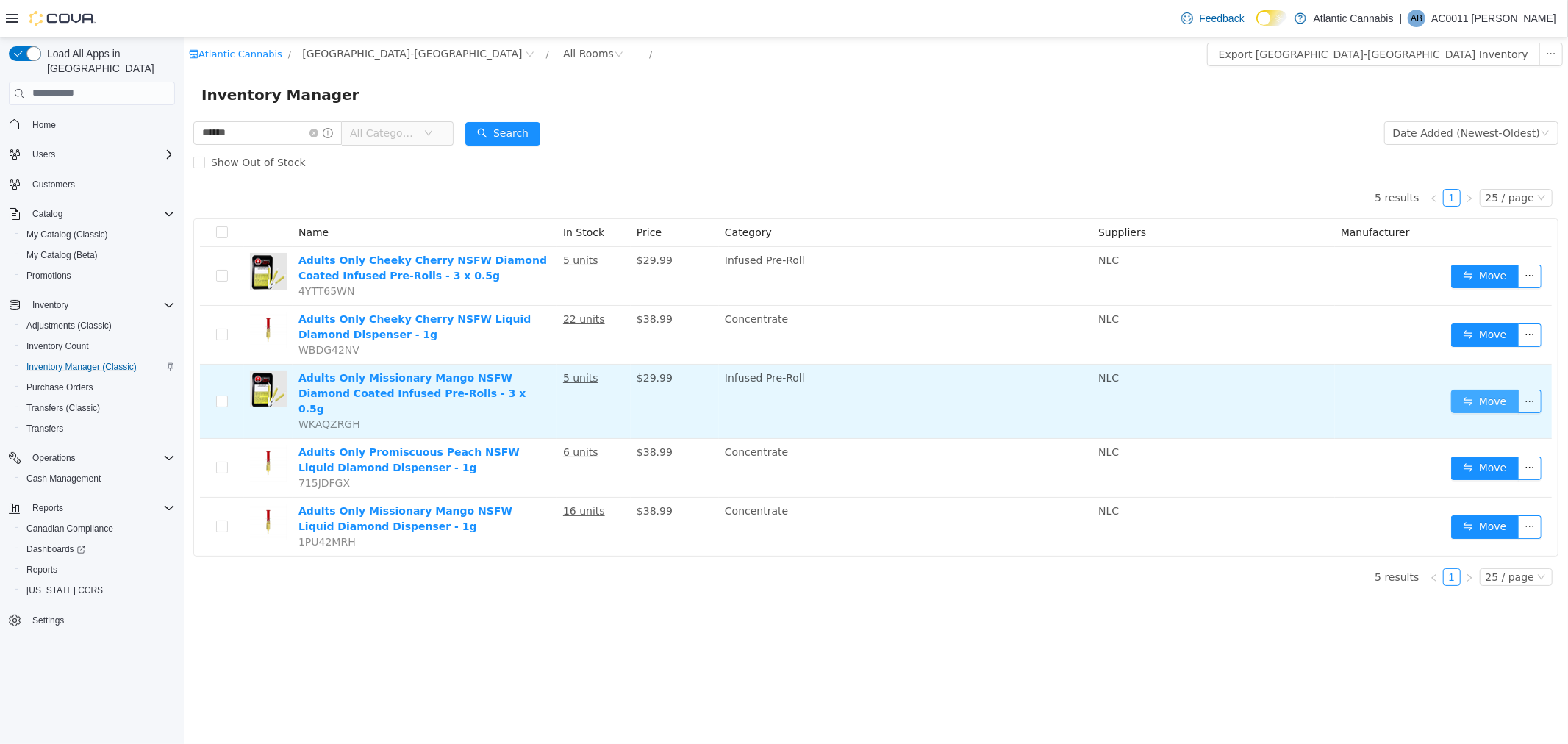
click at [1468, 394] on button "Move" at bounding box center [1484, 400] width 67 height 23
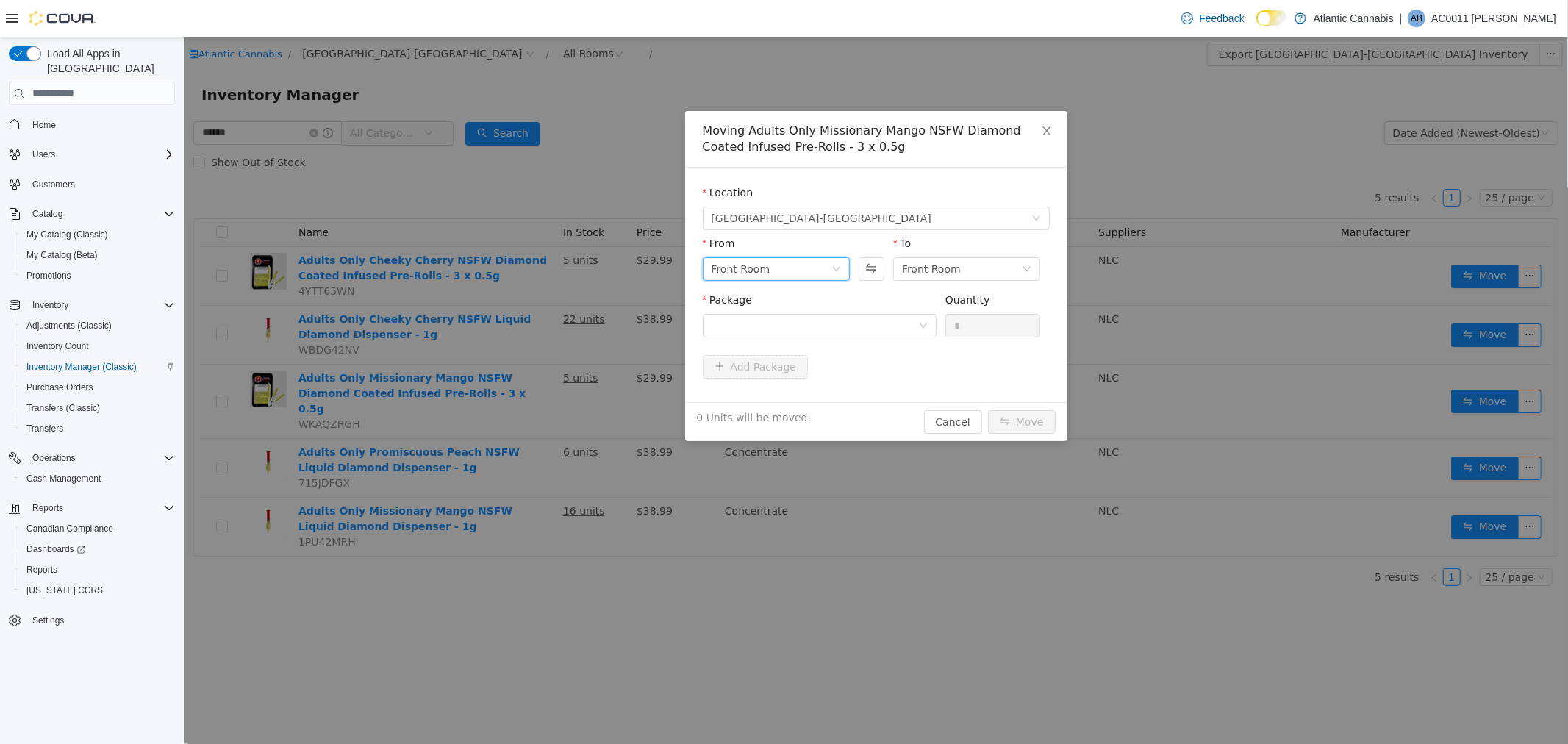
click at [781, 267] on div "Front Room" at bounding box center [771, 267] width 120 height 22
click at [762, 342] on li "Back Room" at bounding box center [776, 344] width 147 height 23
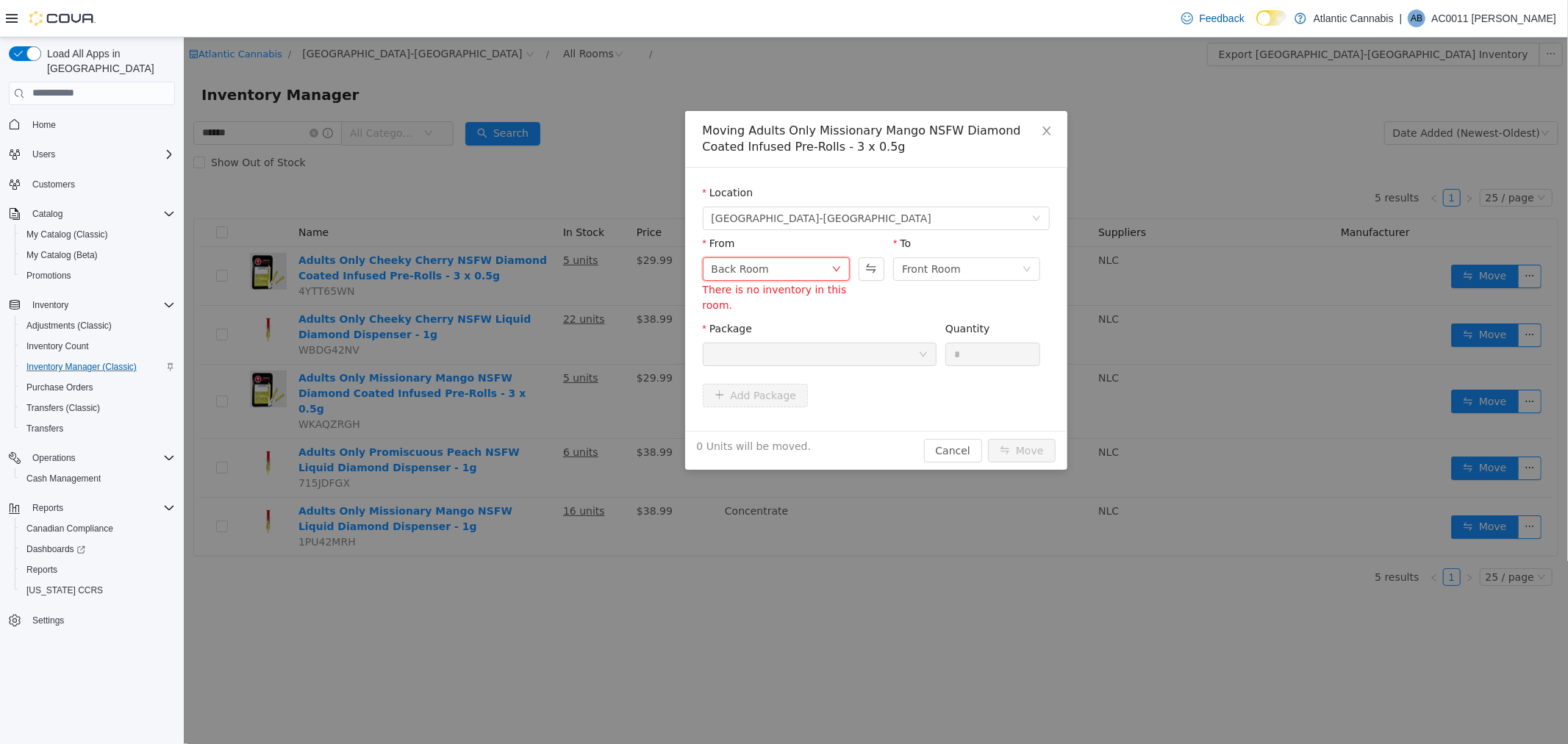
click at [806, 270] on div "Back Room" at bounding box center [771, 267] width 120 height 22
click at [768, 370] on li "Quarantine Room" at bounding box center [776, 368] width 147 height 23
click at [803, 264] on div "Quarantine Room" at bounding box center [771, 267] width 120 height 22
click at [765, 343] on li "Back Room" at bounding box center [776, 344] width 147 height 23
click at [816, 271] on div "Back Room" at bounding box center [771, 267] width 120 height 22
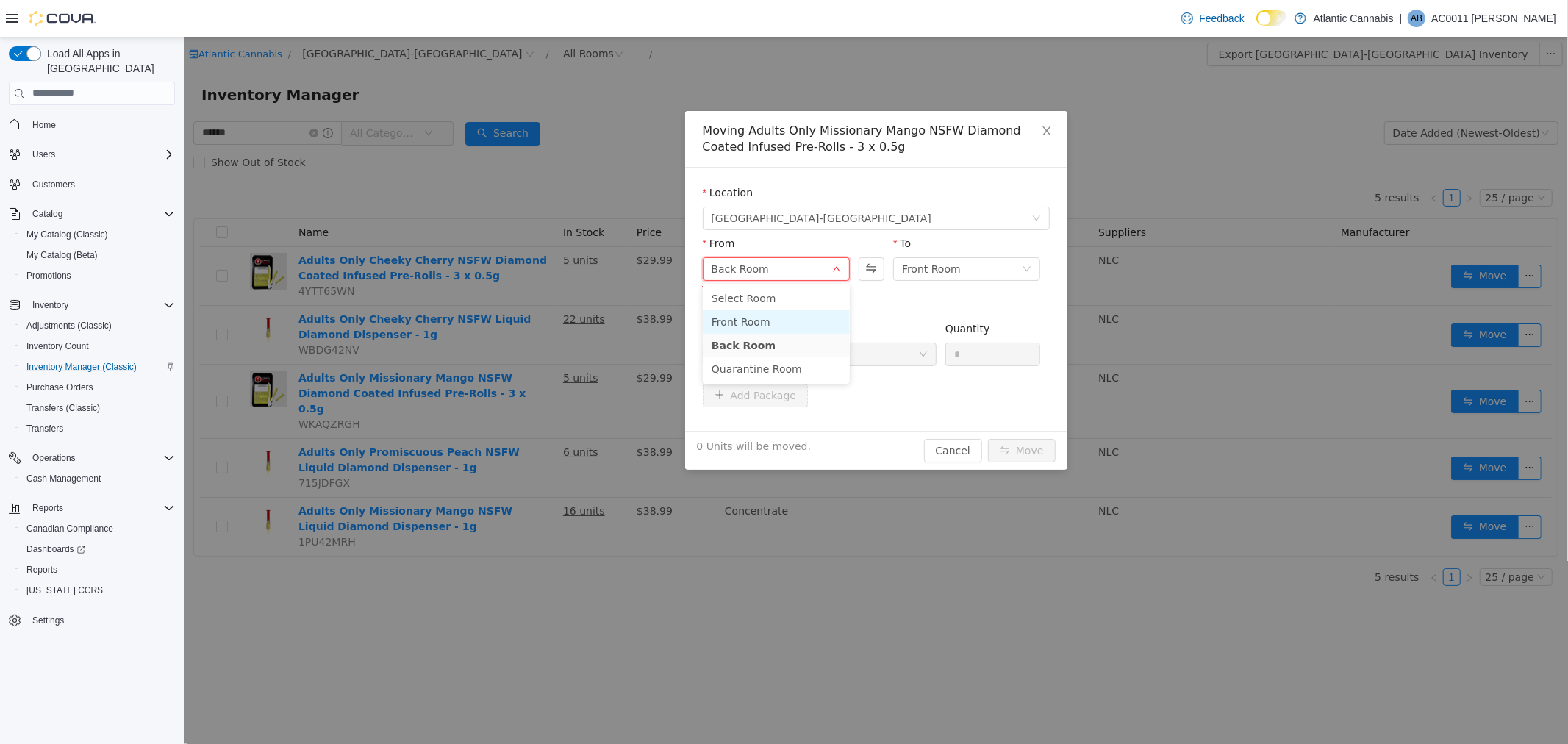
click at [765, 324] on li "Front Room" at bounding box center [776, 321] width 147 height 23
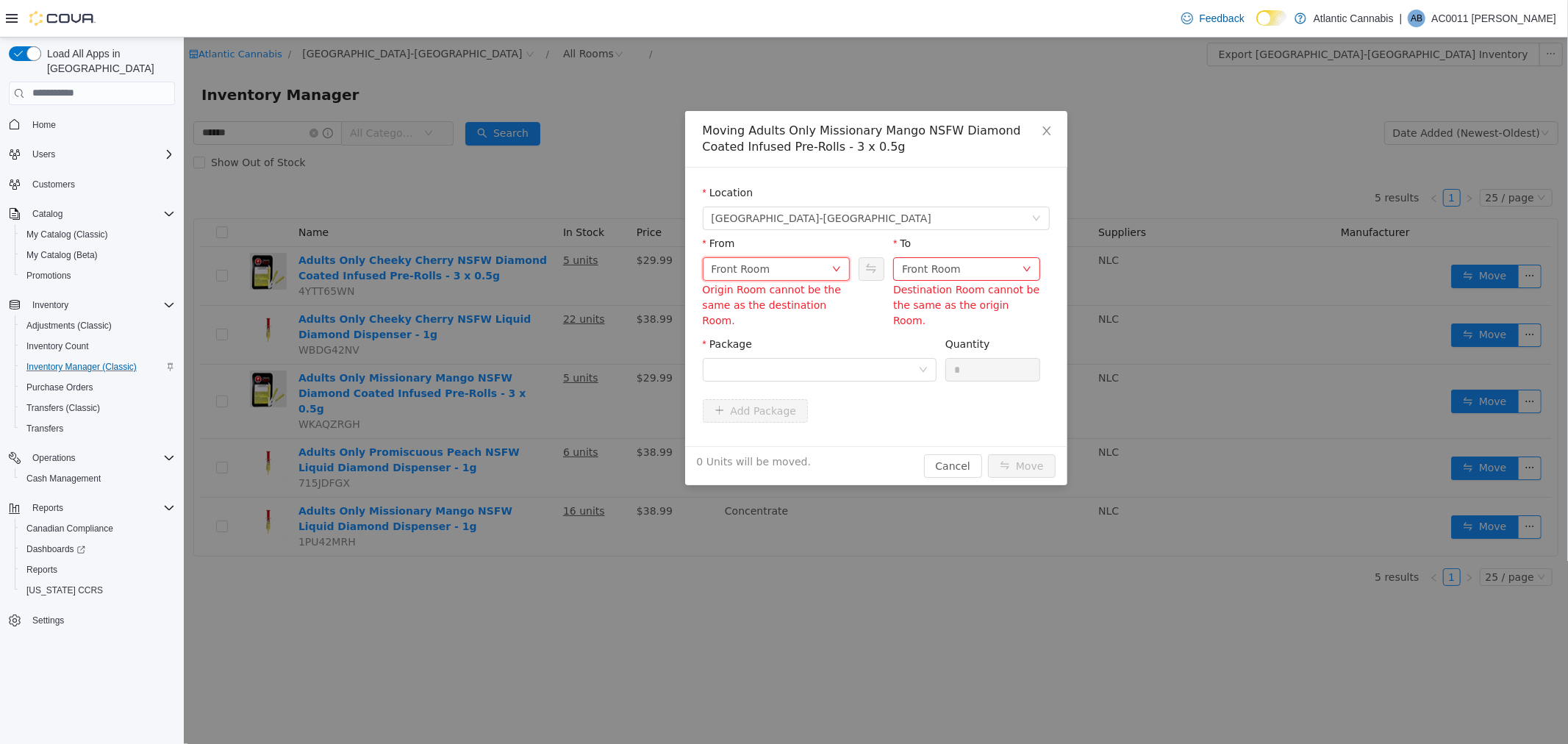
click at [786, 270] on div "Front Room" at bounding box center [771, 267] width 120 height 22
click at [771, 339] on li "Back Room" at bounding box center [776, 344] width 147 height 23
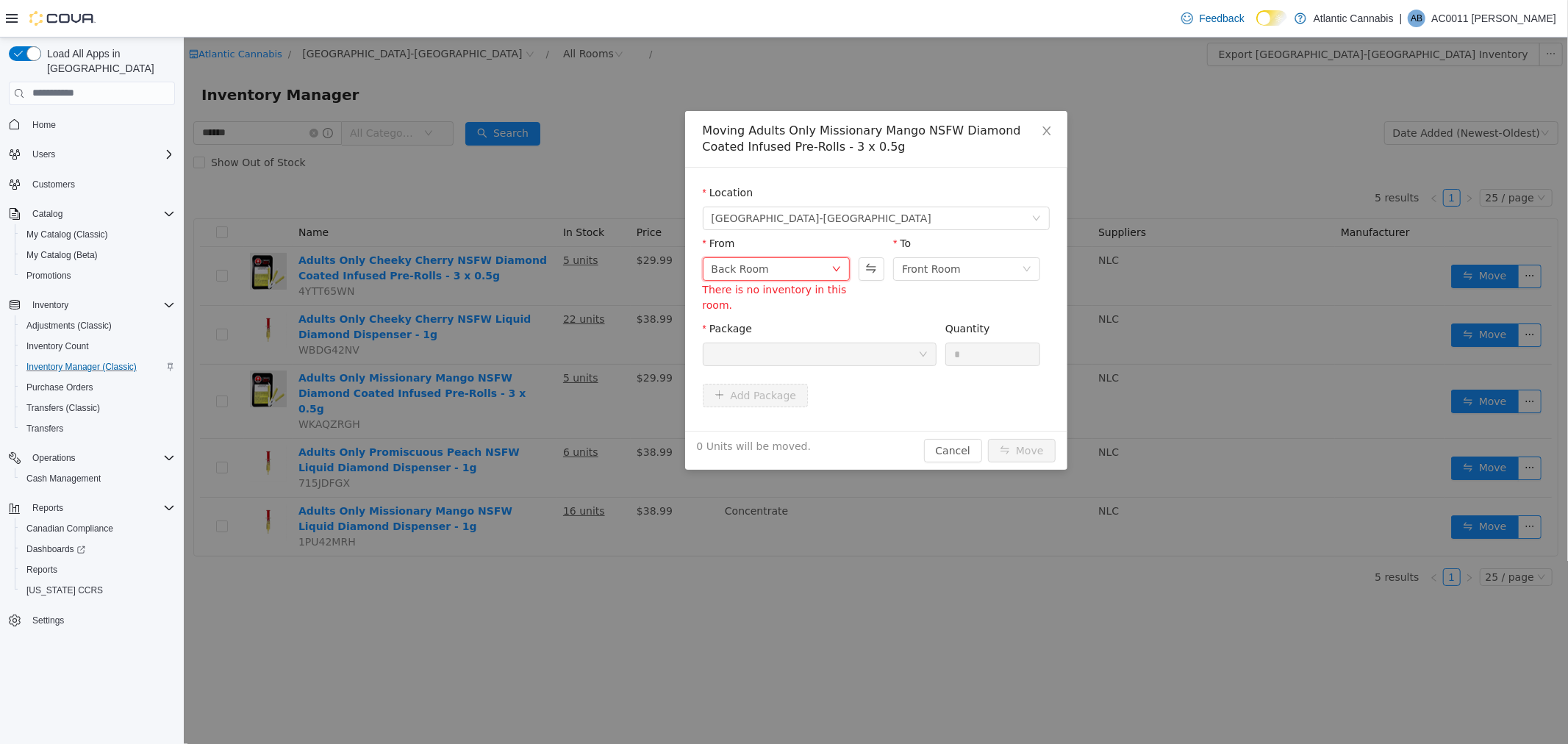
click at [788, 274] on div "Back Room" at bounding box center [771, 267] width 120 height 22
click at [774, 374] on li "Quarantine Room" at bounding box center [776, 368] width 147 height 23
click at [1045, 130] on icon "icon: close" at bounding box center [1046, 130] width 8 height 9
